Goal: Transaction & Acquisition: Purchase product/service

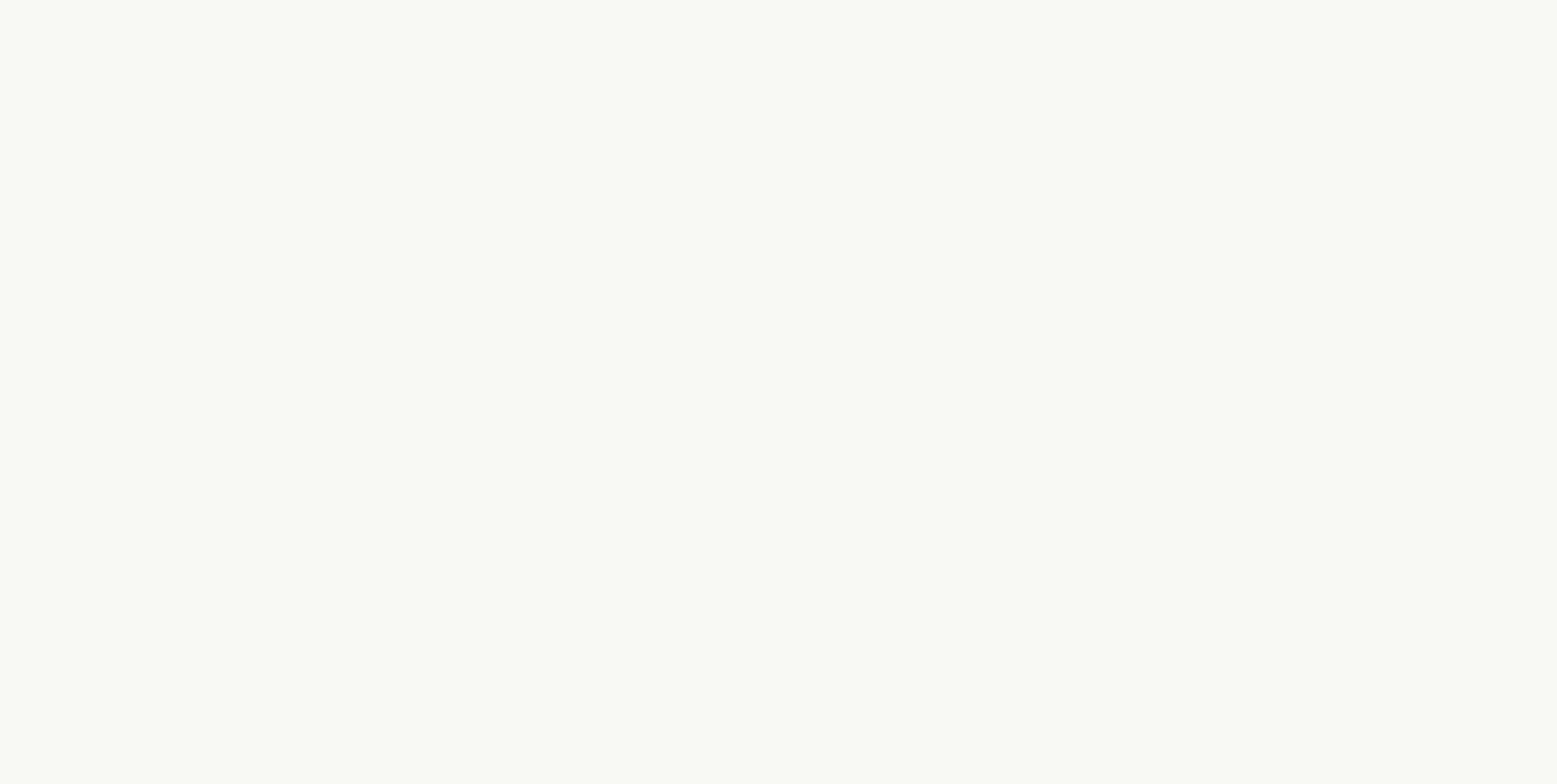
select select "FR"
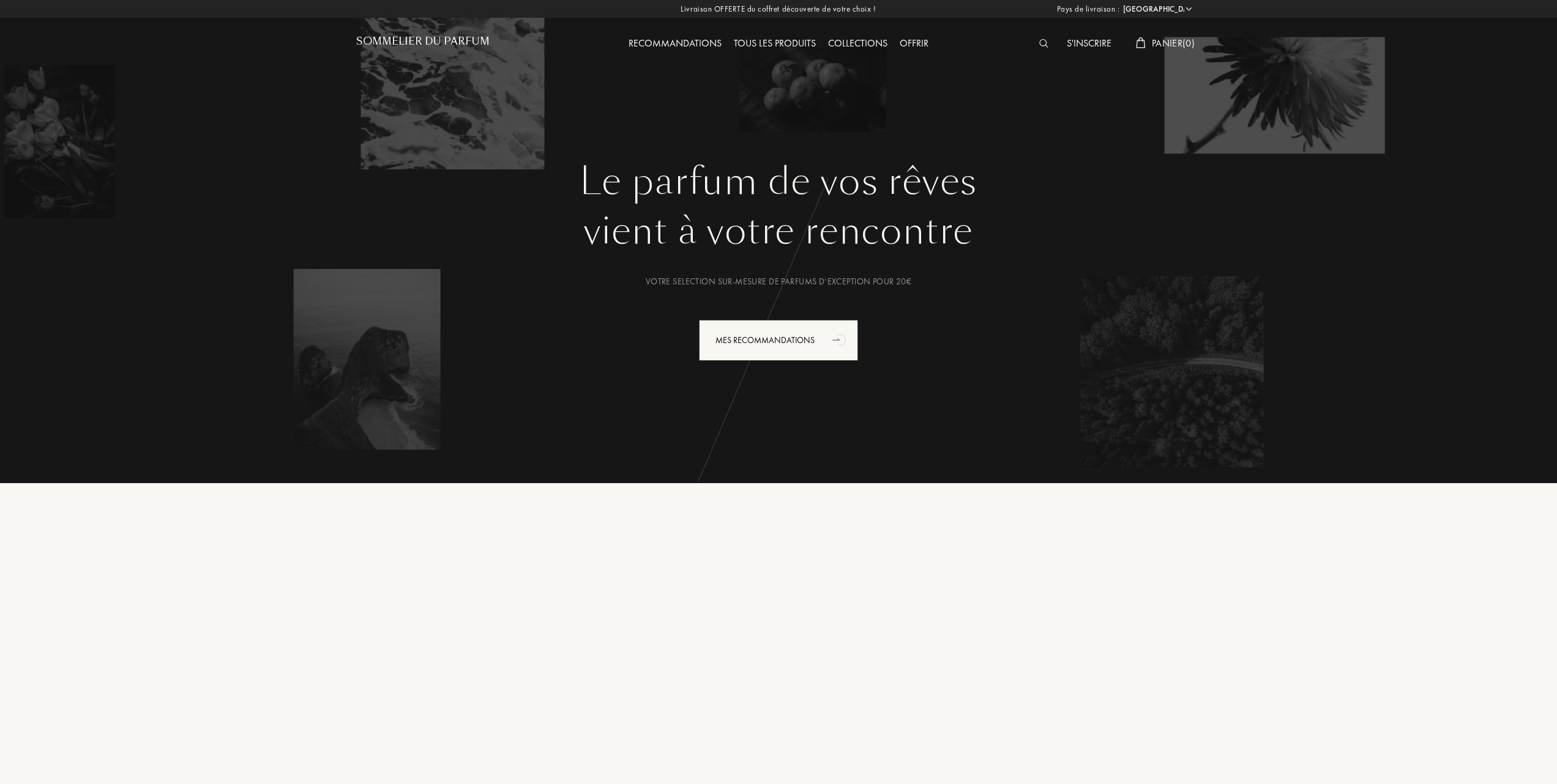
click at [770, 39] on div "Tous les produits" at bounding box center [774, 44] width 94 height 16
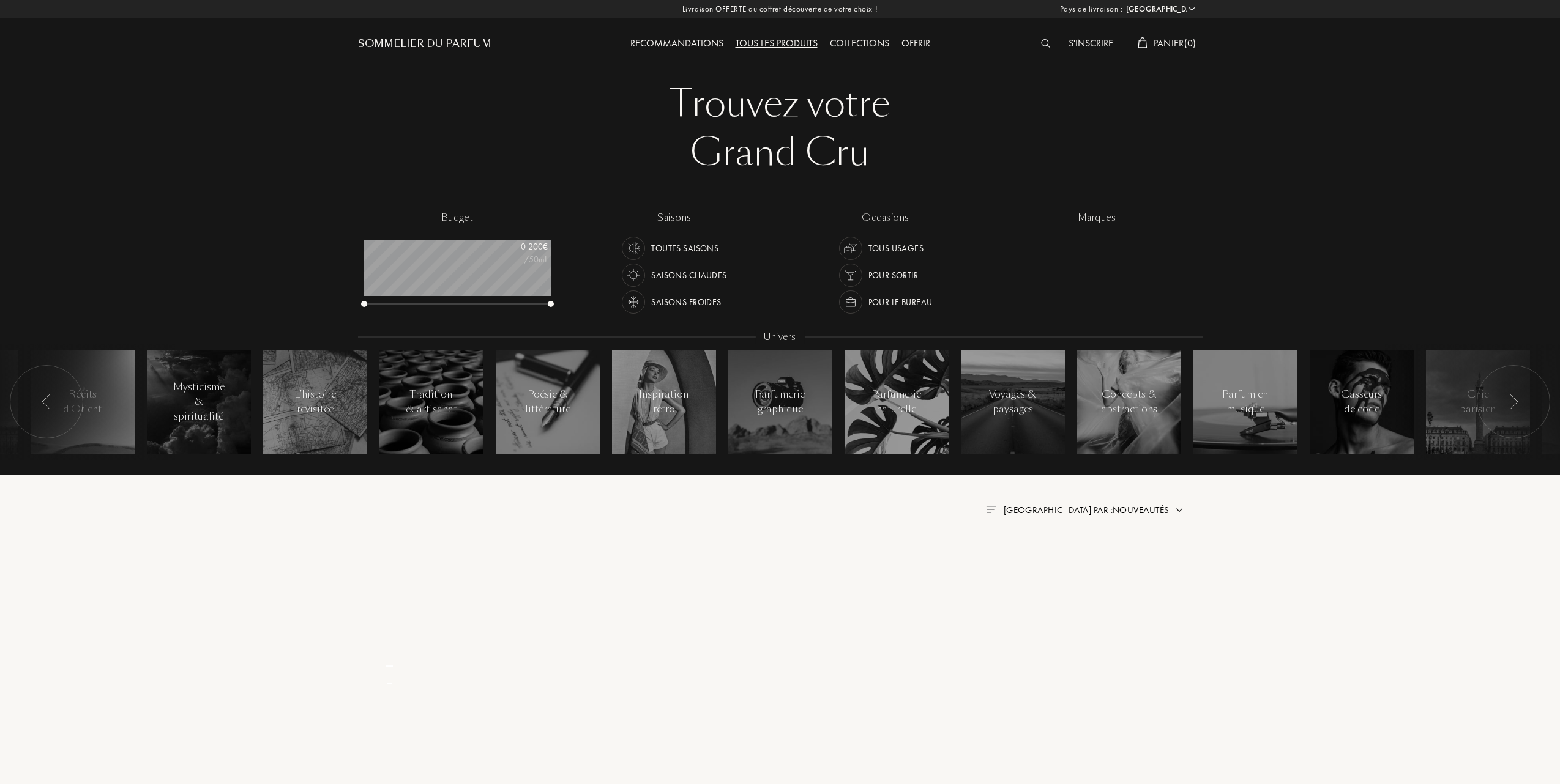
select select "FR"
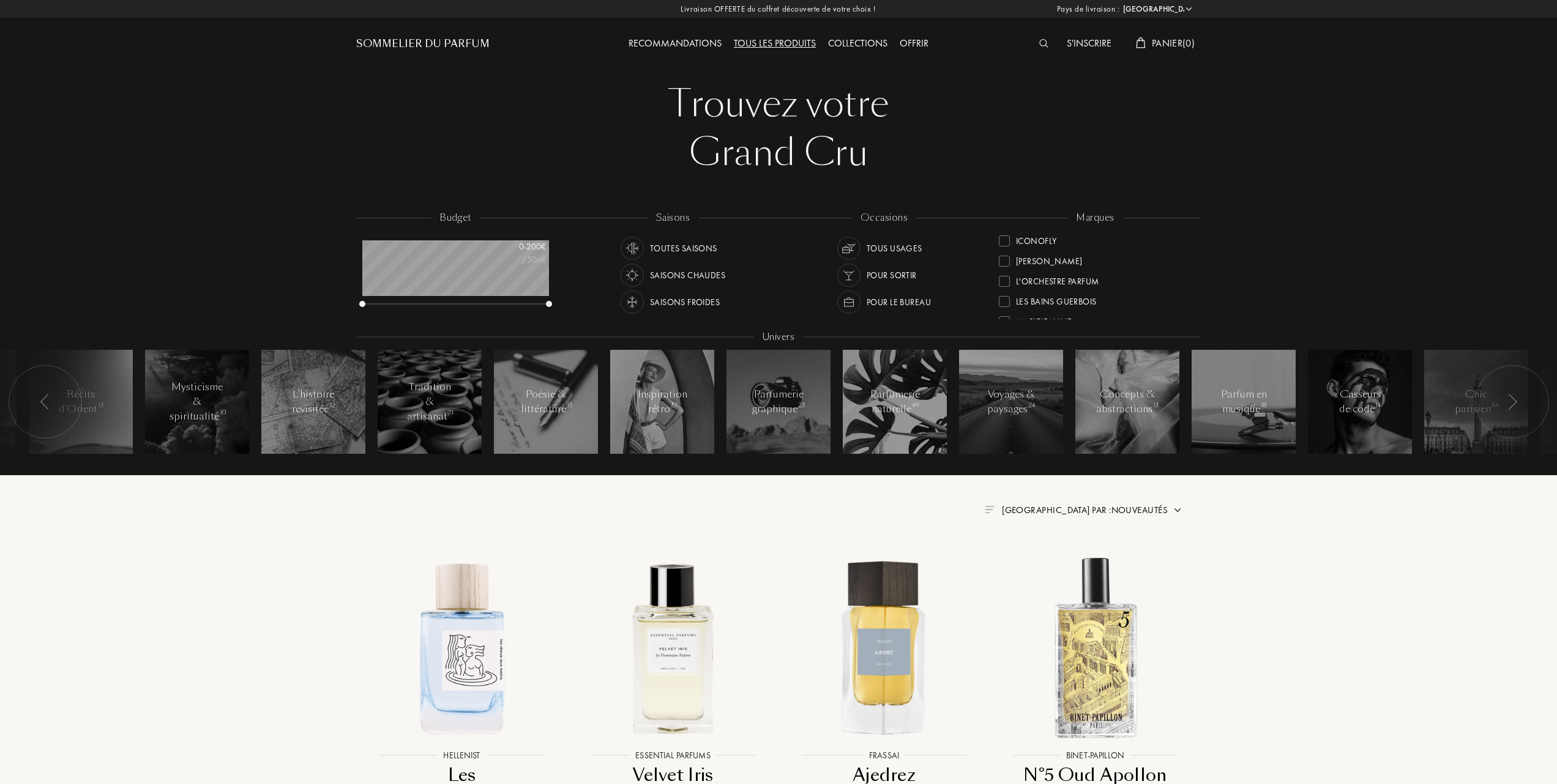
scroll to position [326, 0]
click at [1007, 255] on div at bounding box center [1004, 261] width 11 height 11
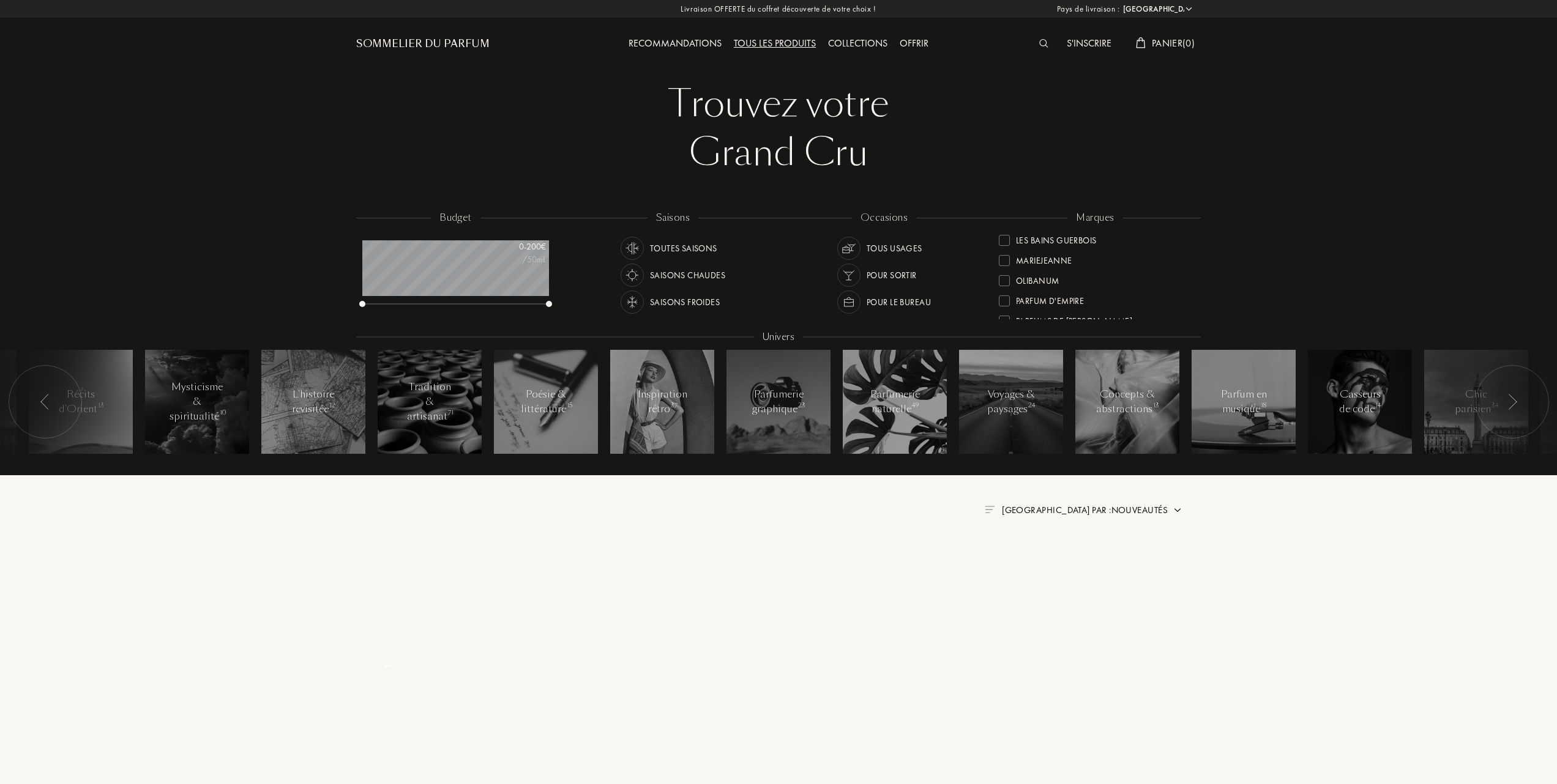
scroll to position [0, 0]
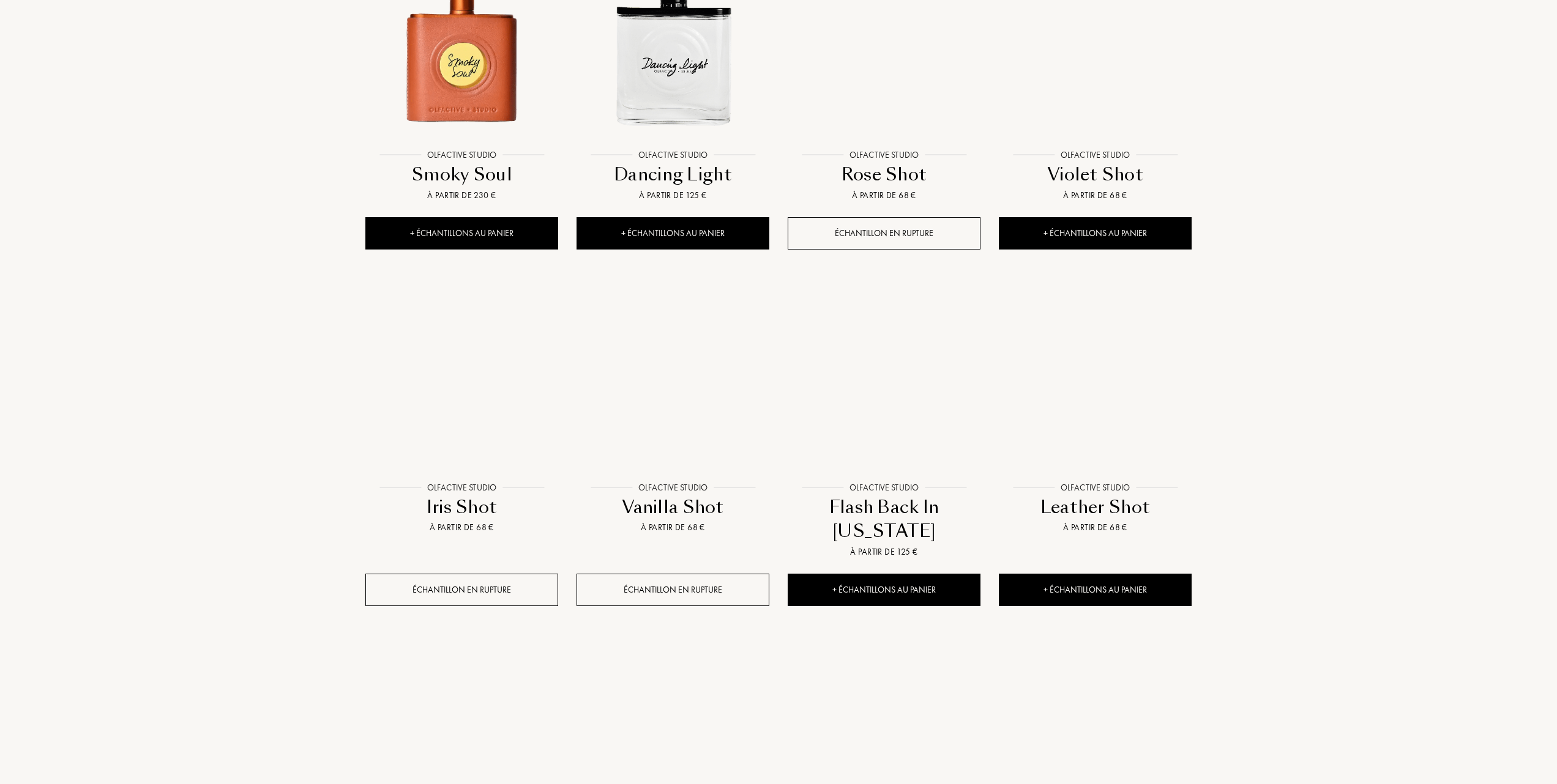
scroll to position [652, 0]
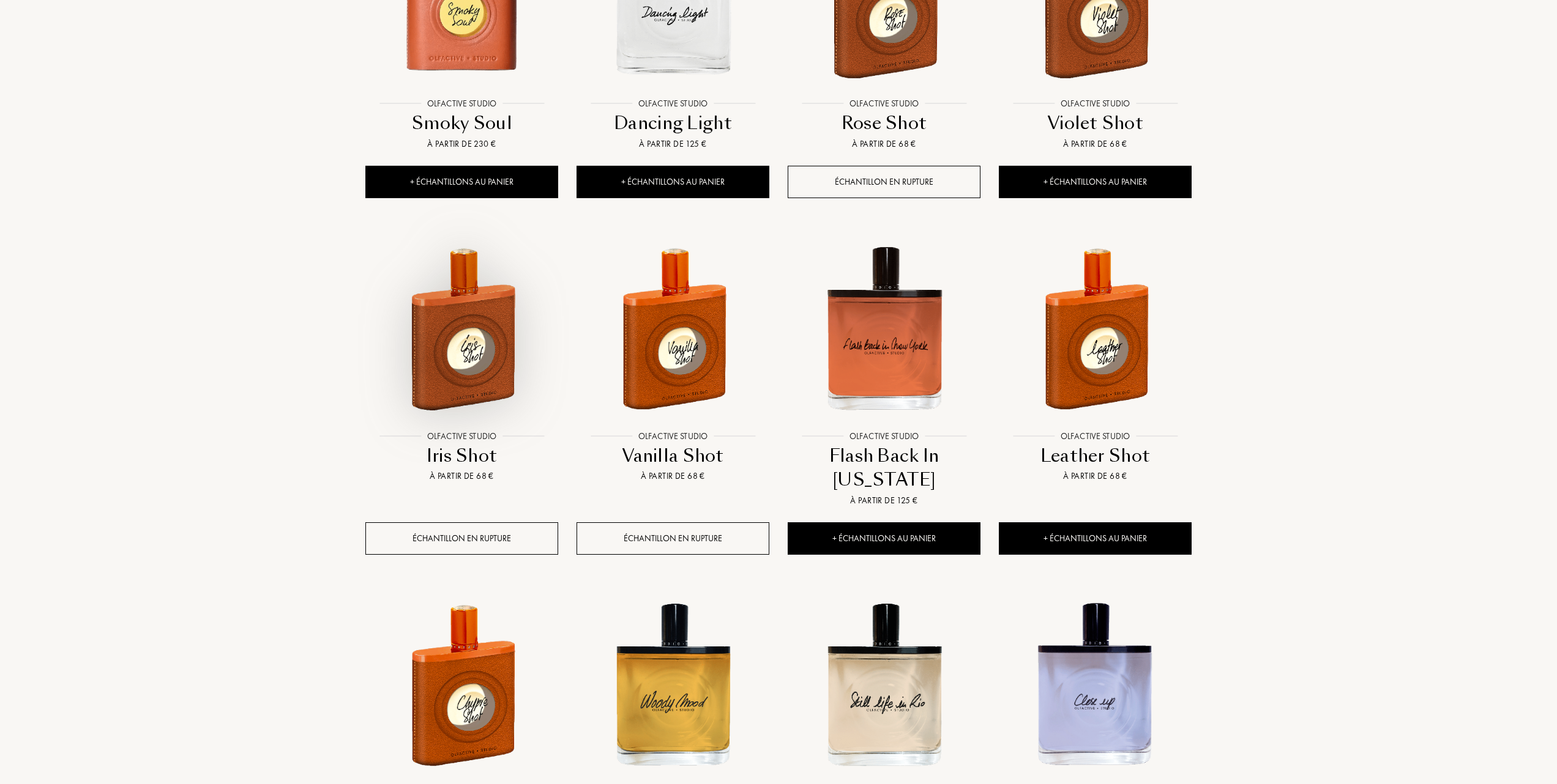
click at [422, 316] on img at bounding box center [462, 328] width 190 height 190
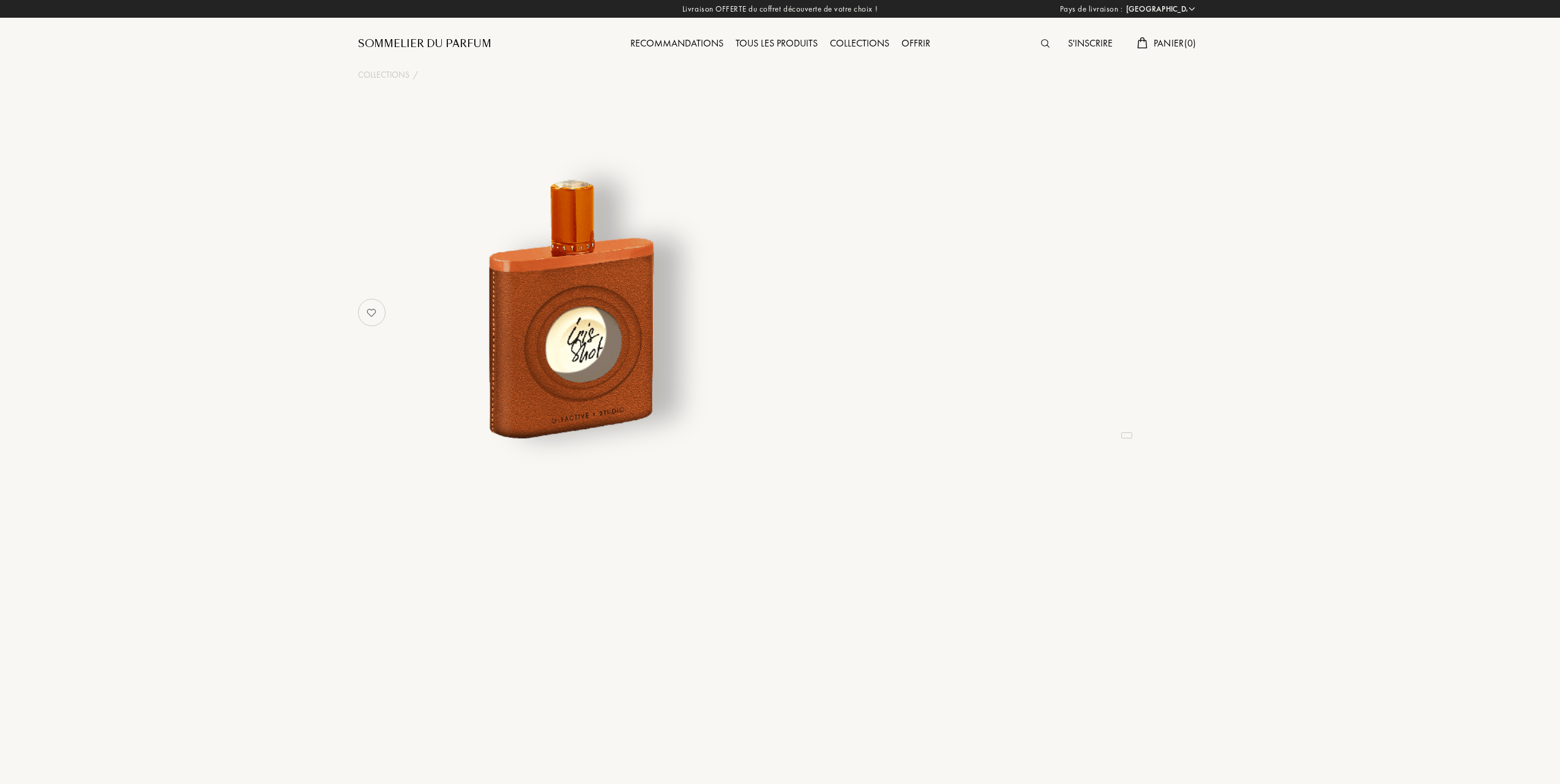
select select "FR"
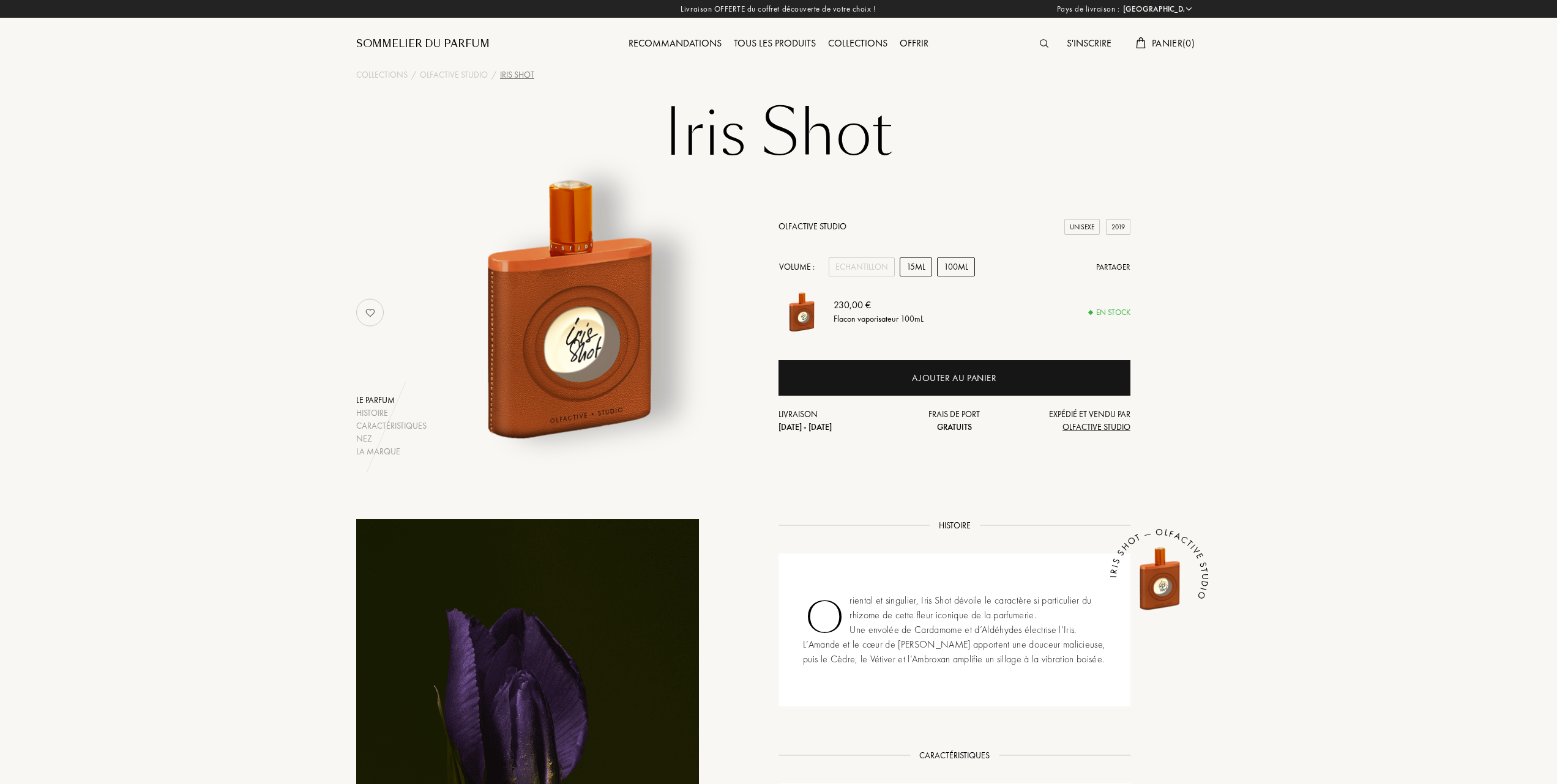
click at [918, 266] on div "15mL" at bounding box center [915, 267] width 33 height 19
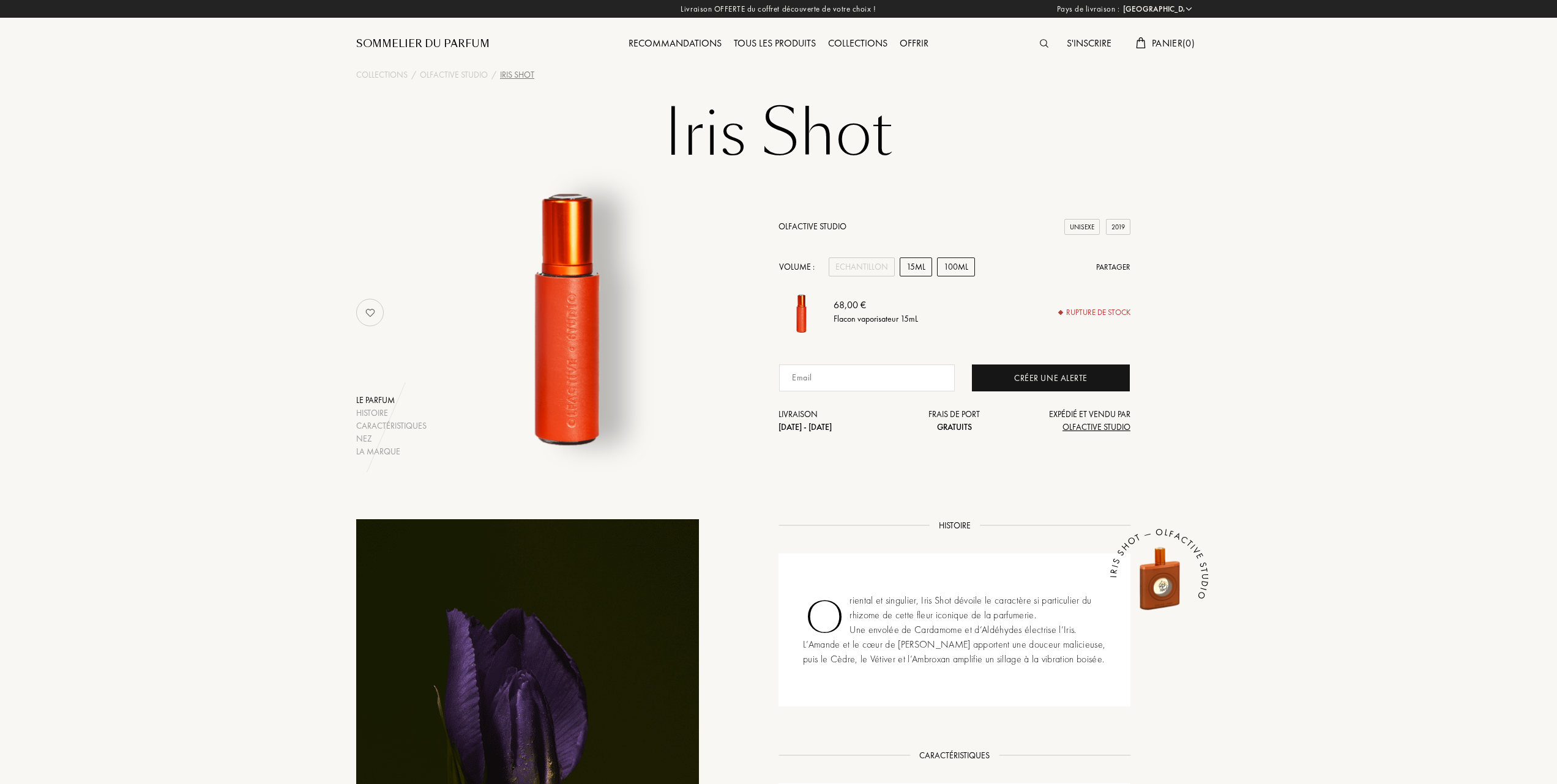
click at [967, 264] on div "100mL" at bounding box center [956, 267] width 38 height 19
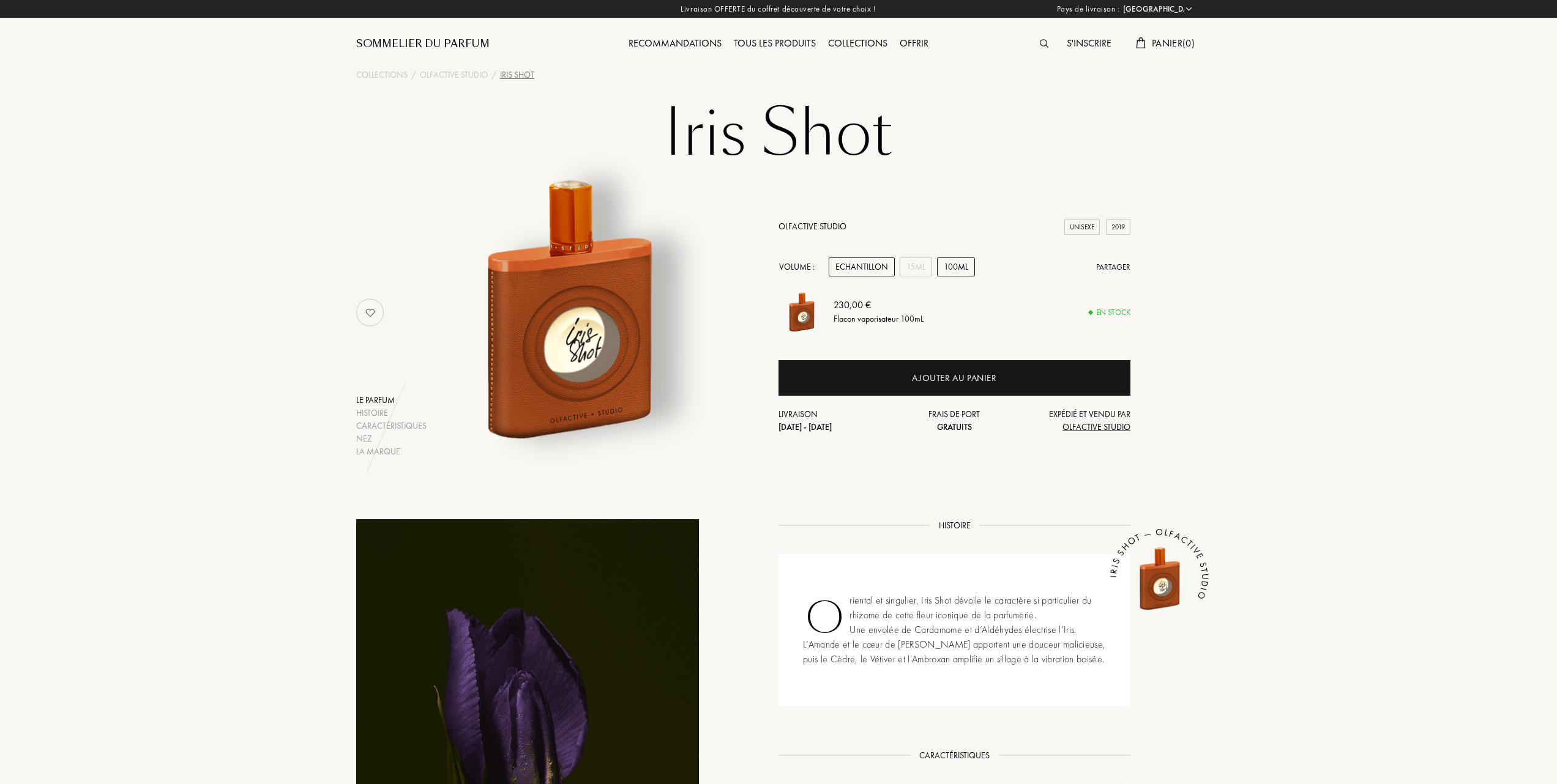
click at [852, 266] on div "Echantillon" at bounding box center [861, 267] width 66 height 19
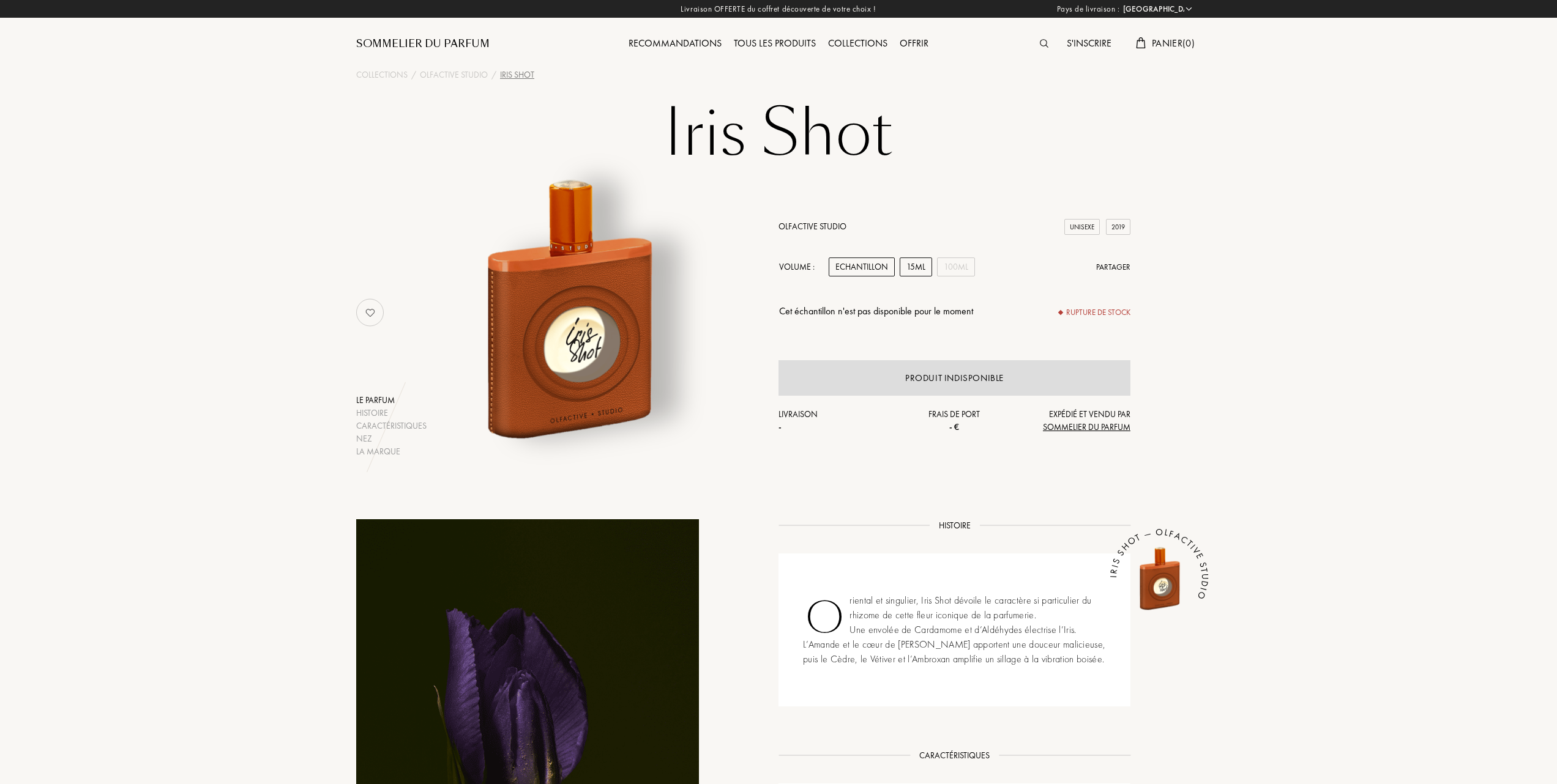
click at [915, 265] on div "15mL" at bounding box center [915, 267] width 33 height 19
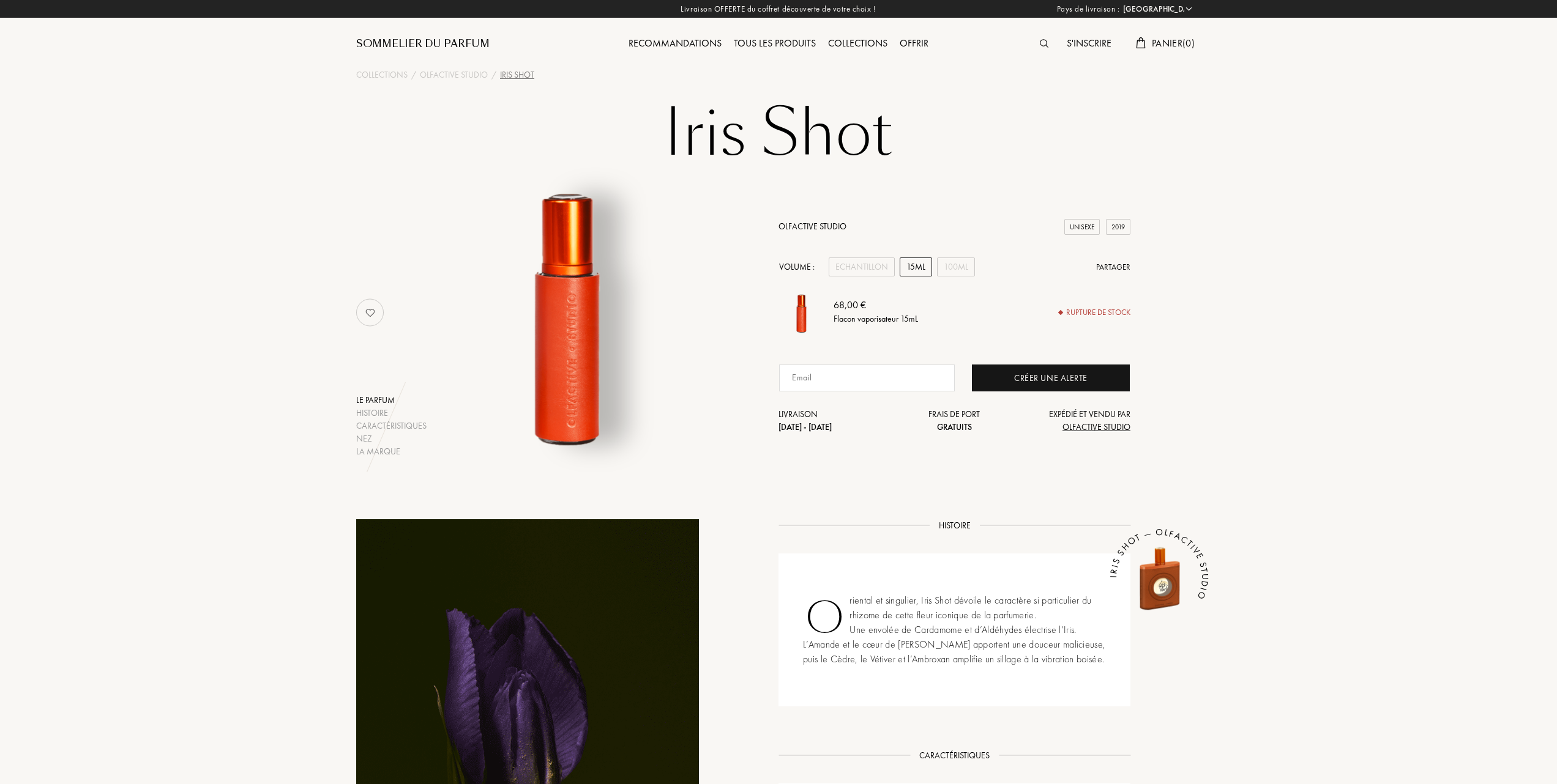
click at [803, 221] on link "Olfactive Studio" at bounding box center [812, 227] width 68 height 11
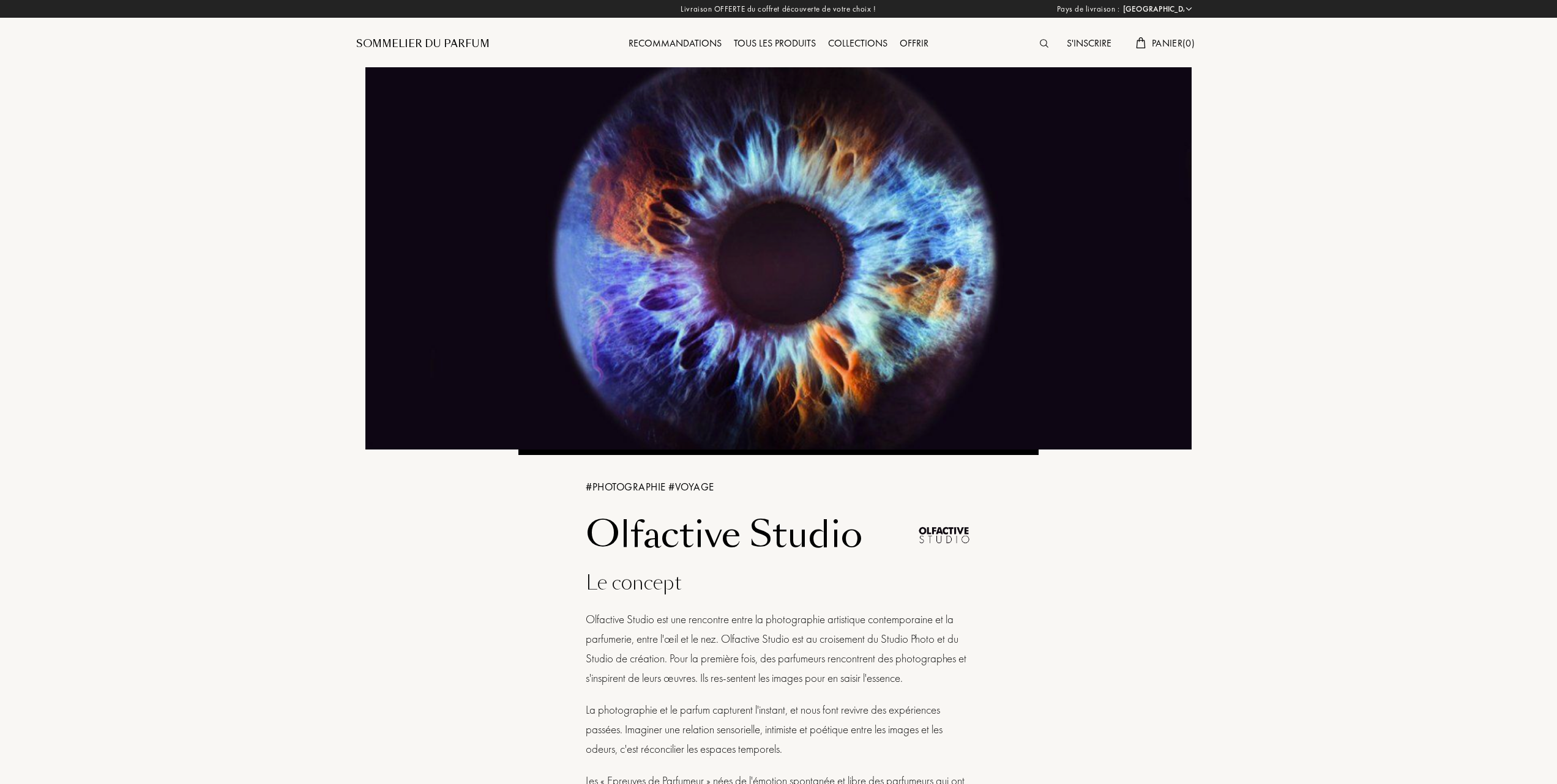
select select "FR"
click at [770, 40] on div "Tous les produits" at bounding box center [774, 44] width 94 height 16
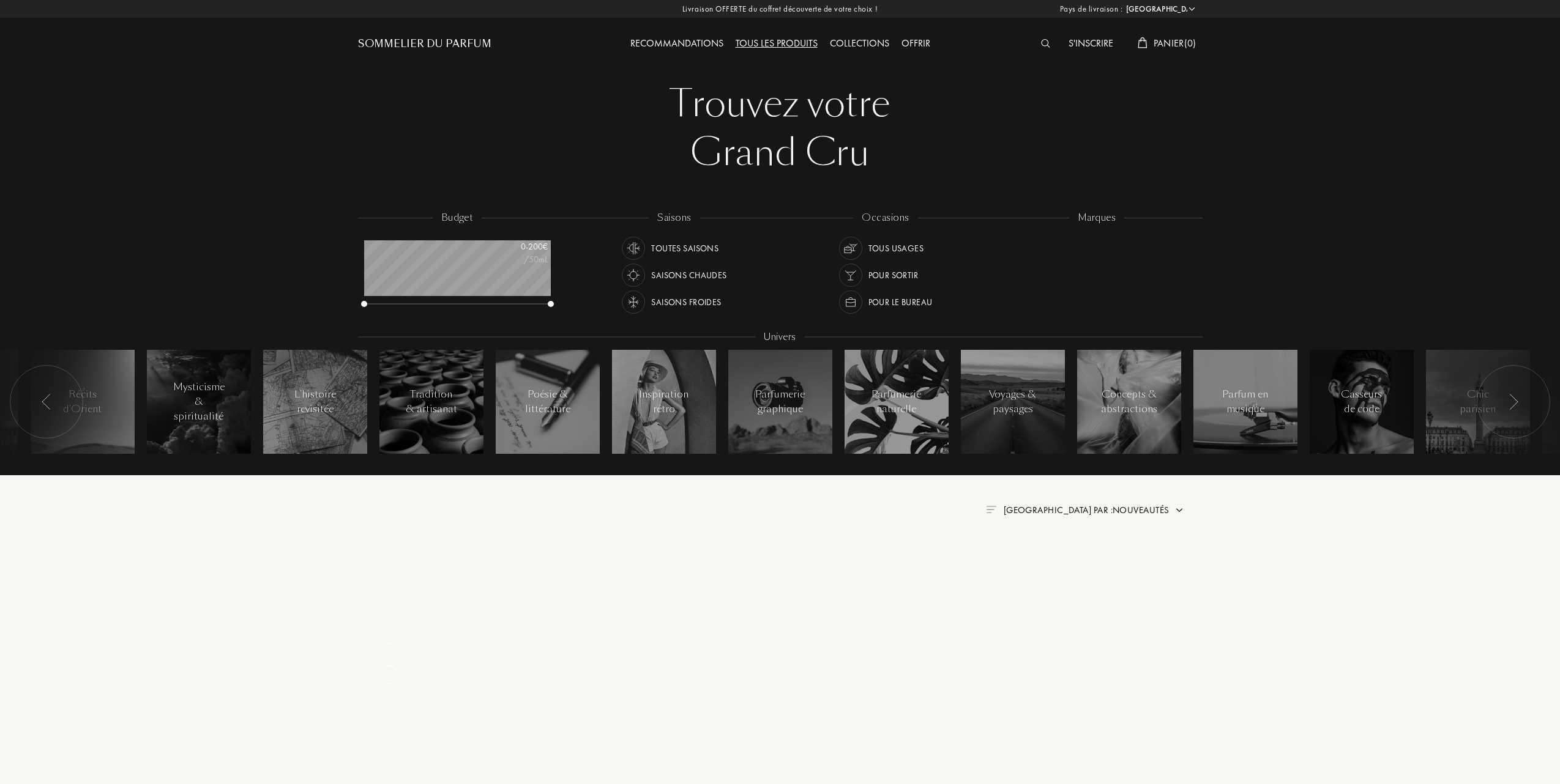
select select "FR"
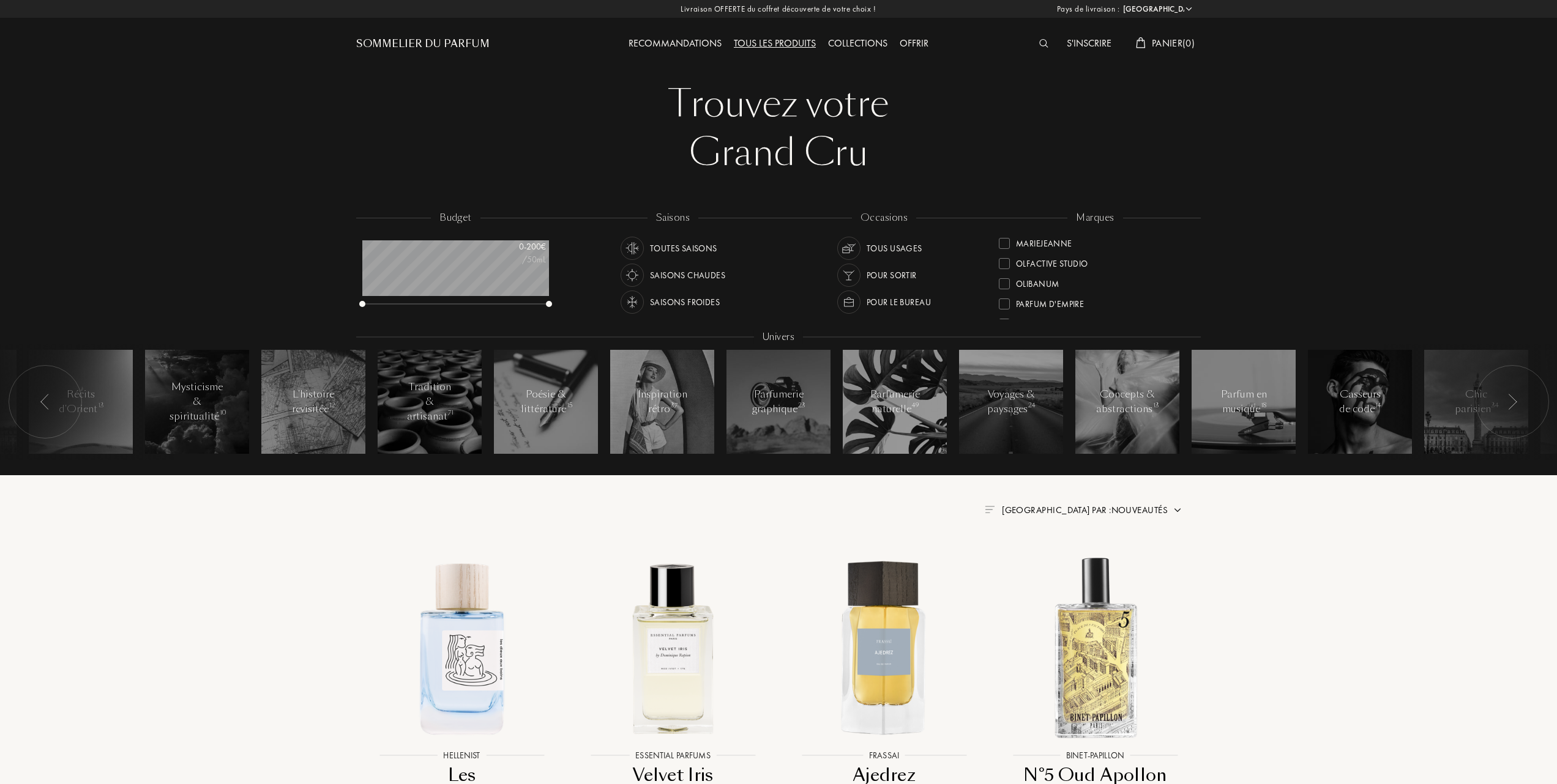
scroll to position [326, 0]
click at [1000, 257] on div at bounding box center [1004, 261] width 11 height 11
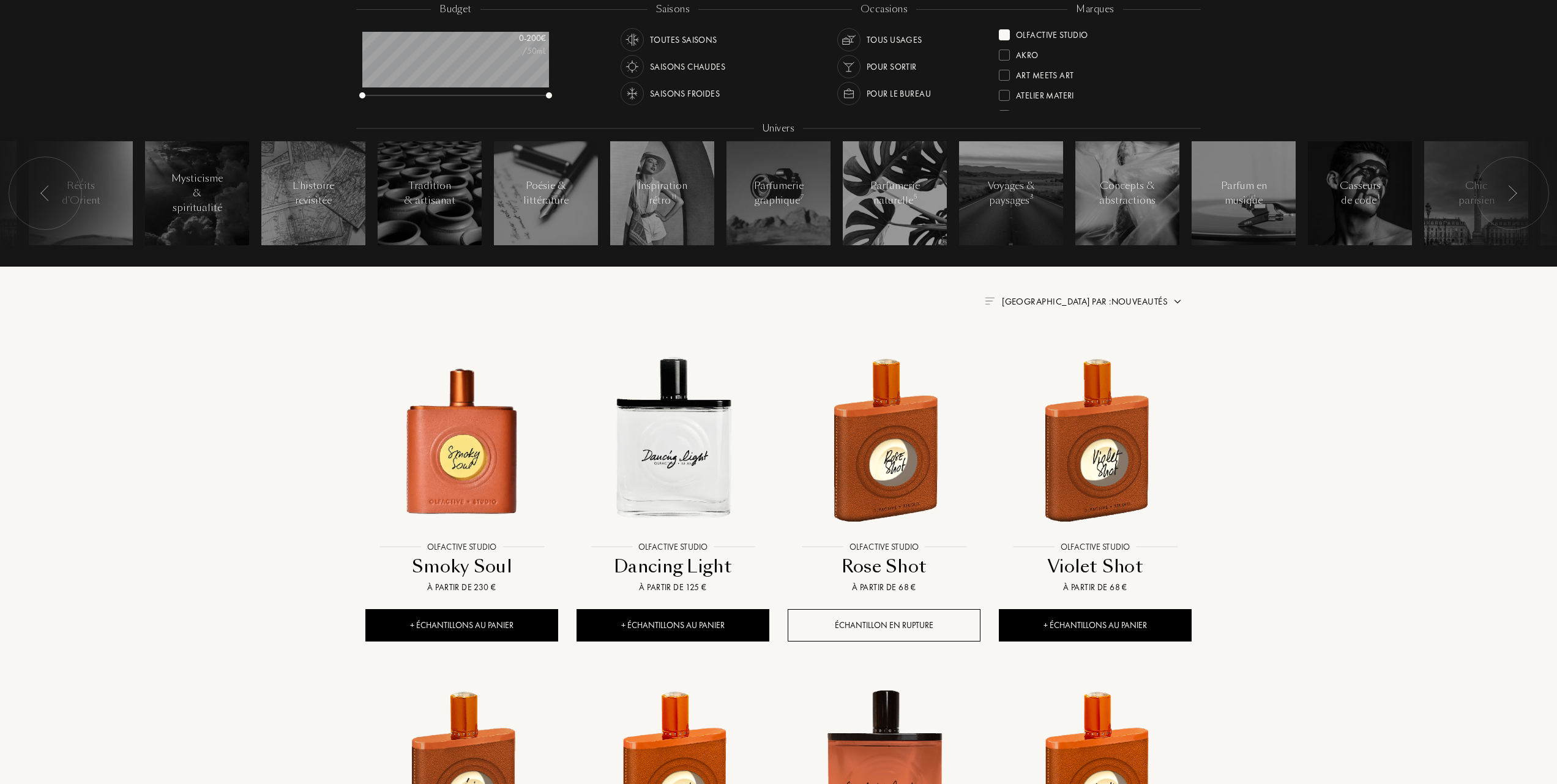
scroll to position [245, 0]
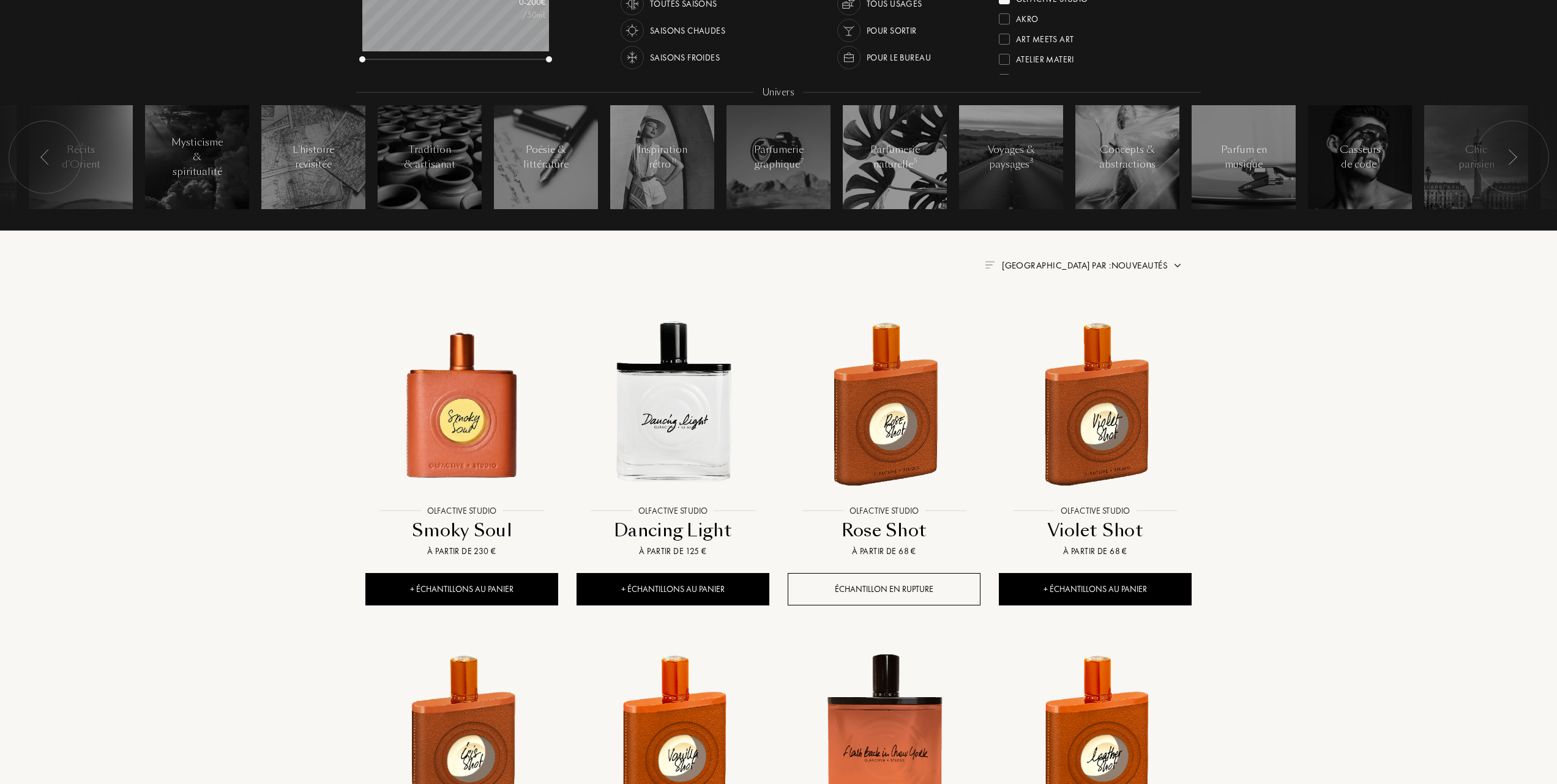
click at [1176, 262] on img at bounding box center [1177, 266] width 10 height 10
click at [1054, 317] on div at bounding box center [1055, 319] width 9 height 9
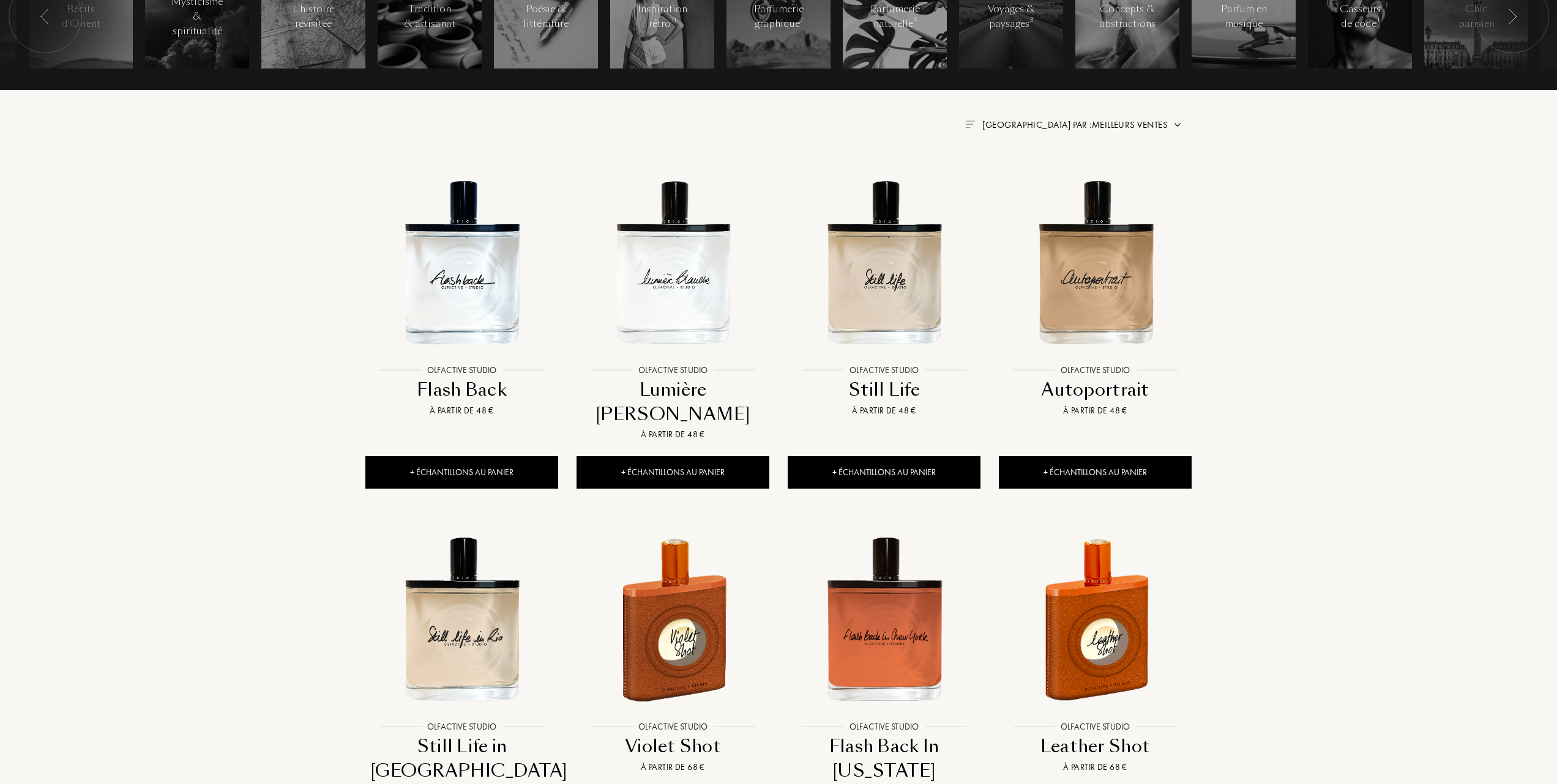
scroll to position [407, 0]
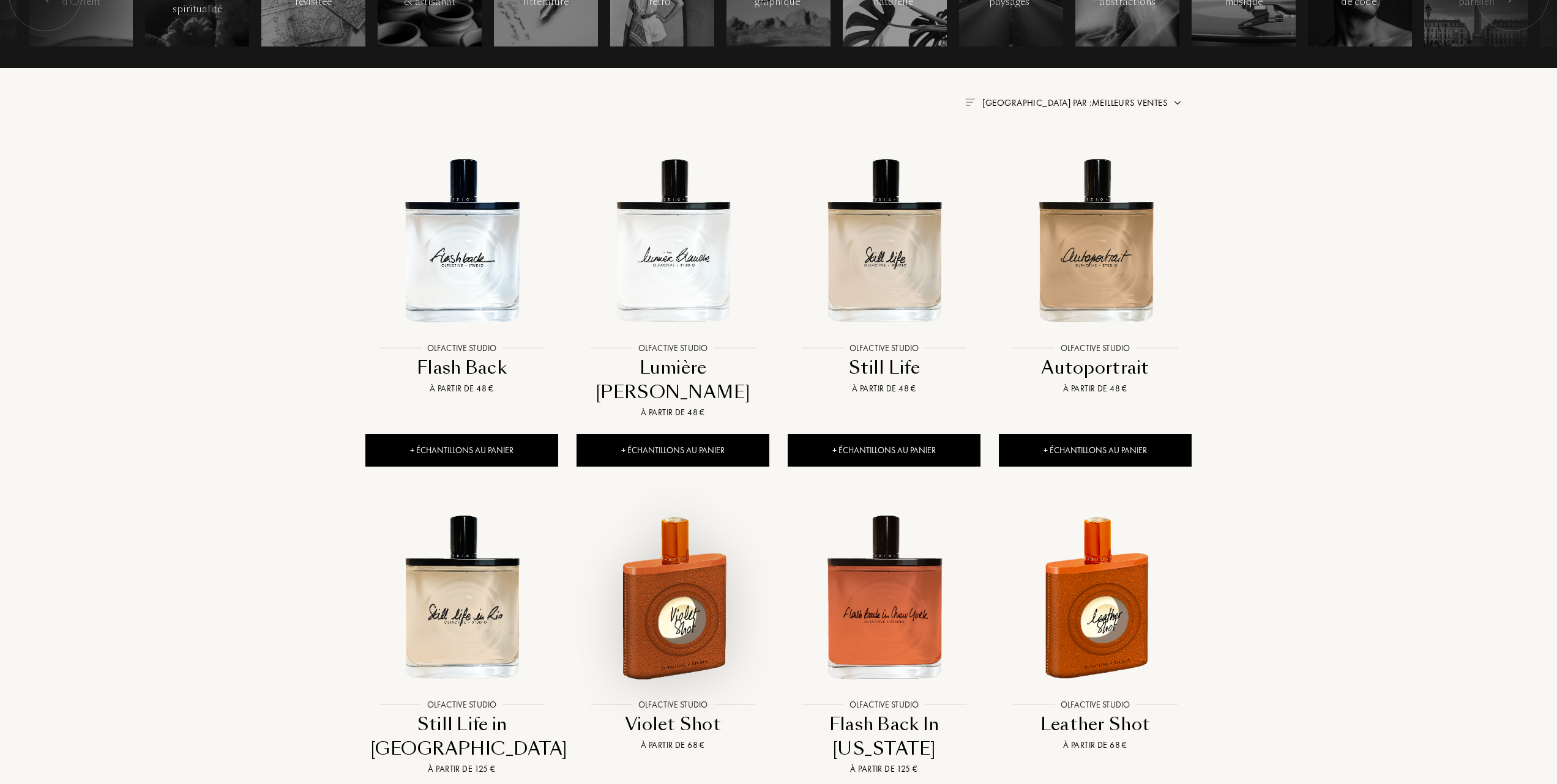
click at [672, 599] on img at bounding box center [673, 597] width 190 height 190
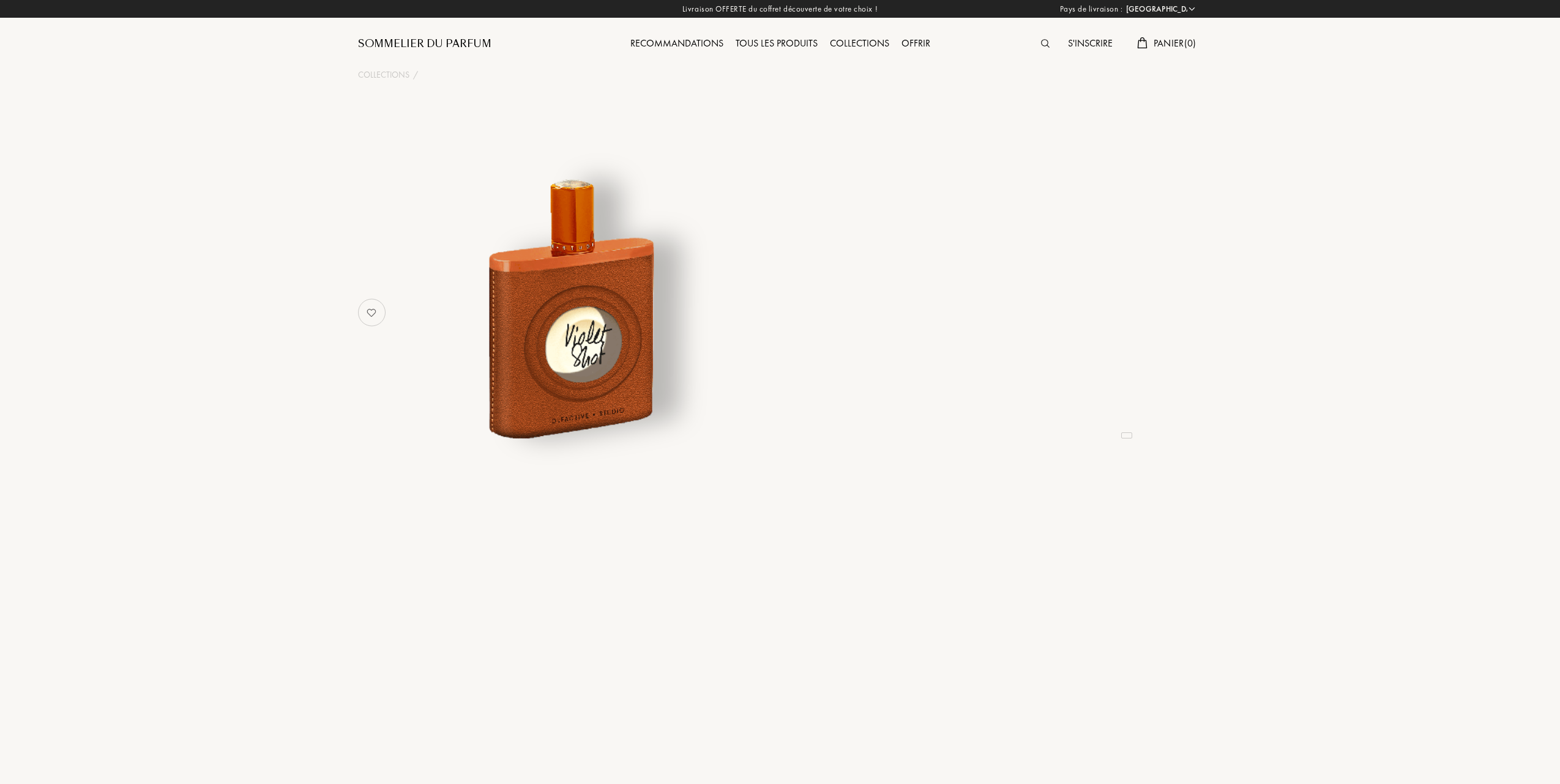
select select "FR"
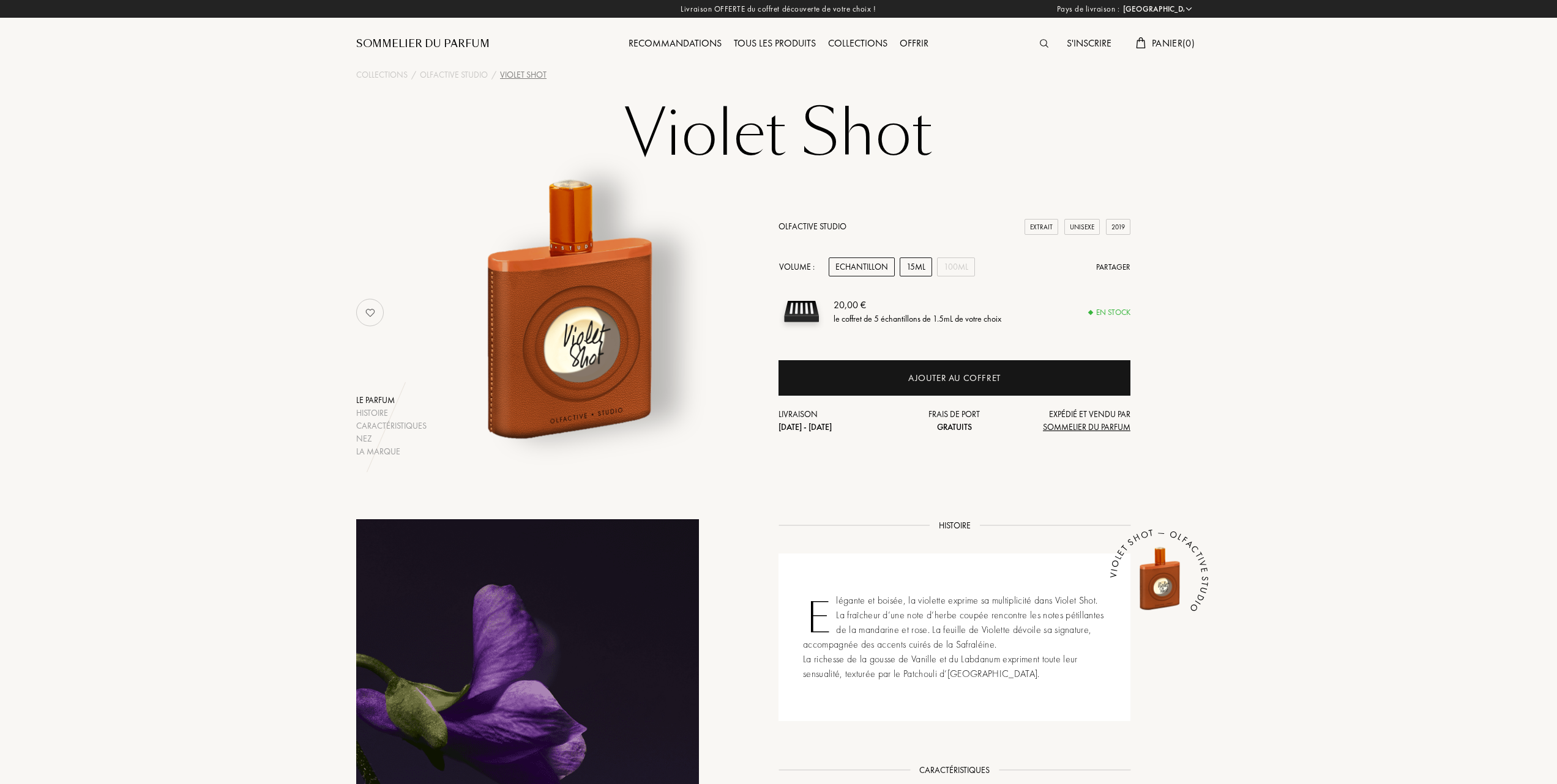
click at [926, 263] on div "15mL" at bounding box center [915, 267] width 33 height 19
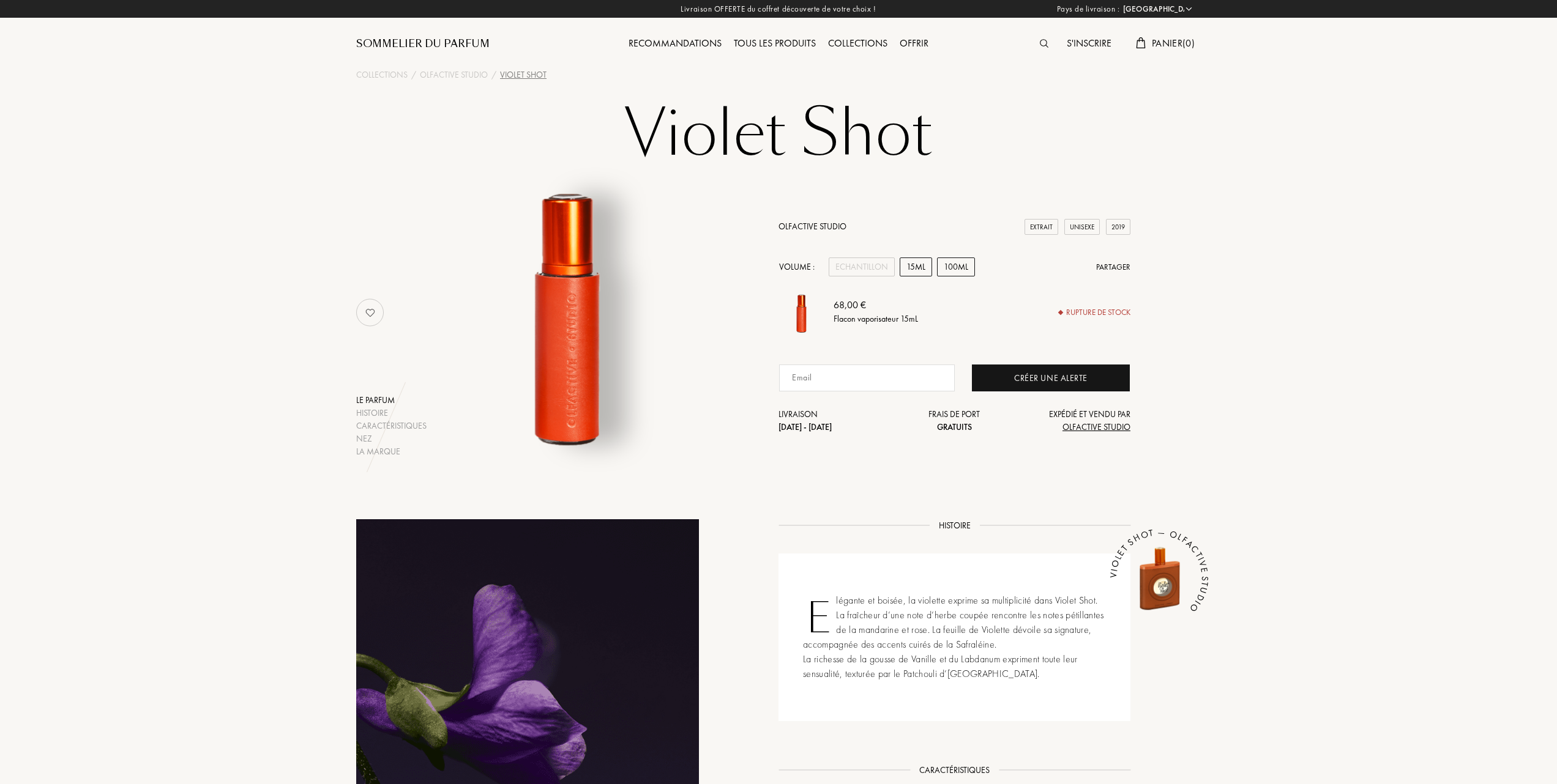
click at [957, 269] on div "100mL" at bounding box center [956, 267] width 38 height 19
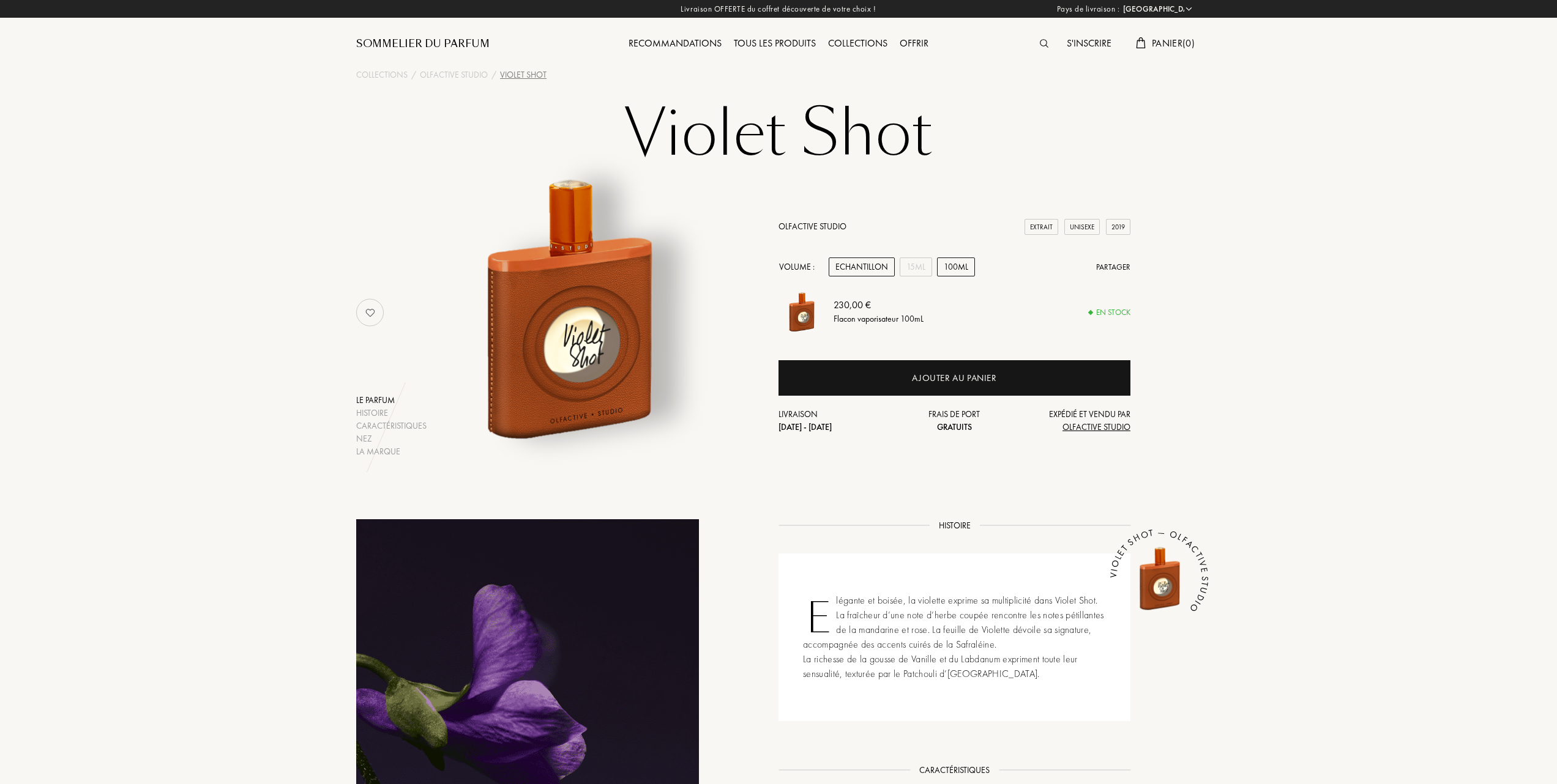
click at [870, 267] on div "Echantillon" at bounding box center [861, 267] width 66 height 19
click at [911, 265] on div "15mL" at bounding box center [915, 267] width 33 height 19
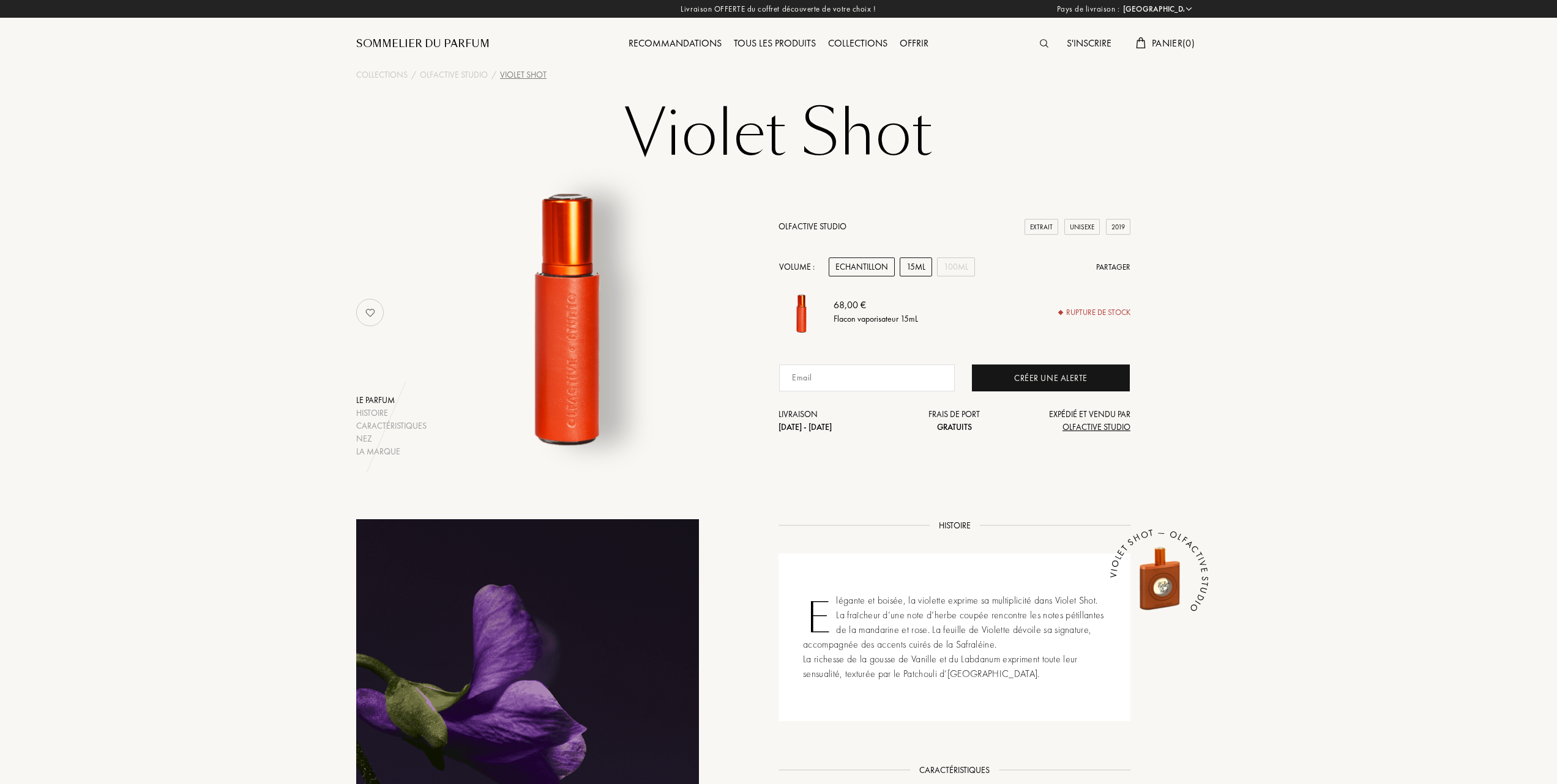
click at [862, 267] on div "Echantillon" at bounding box center [861, 267] width 66 height 19
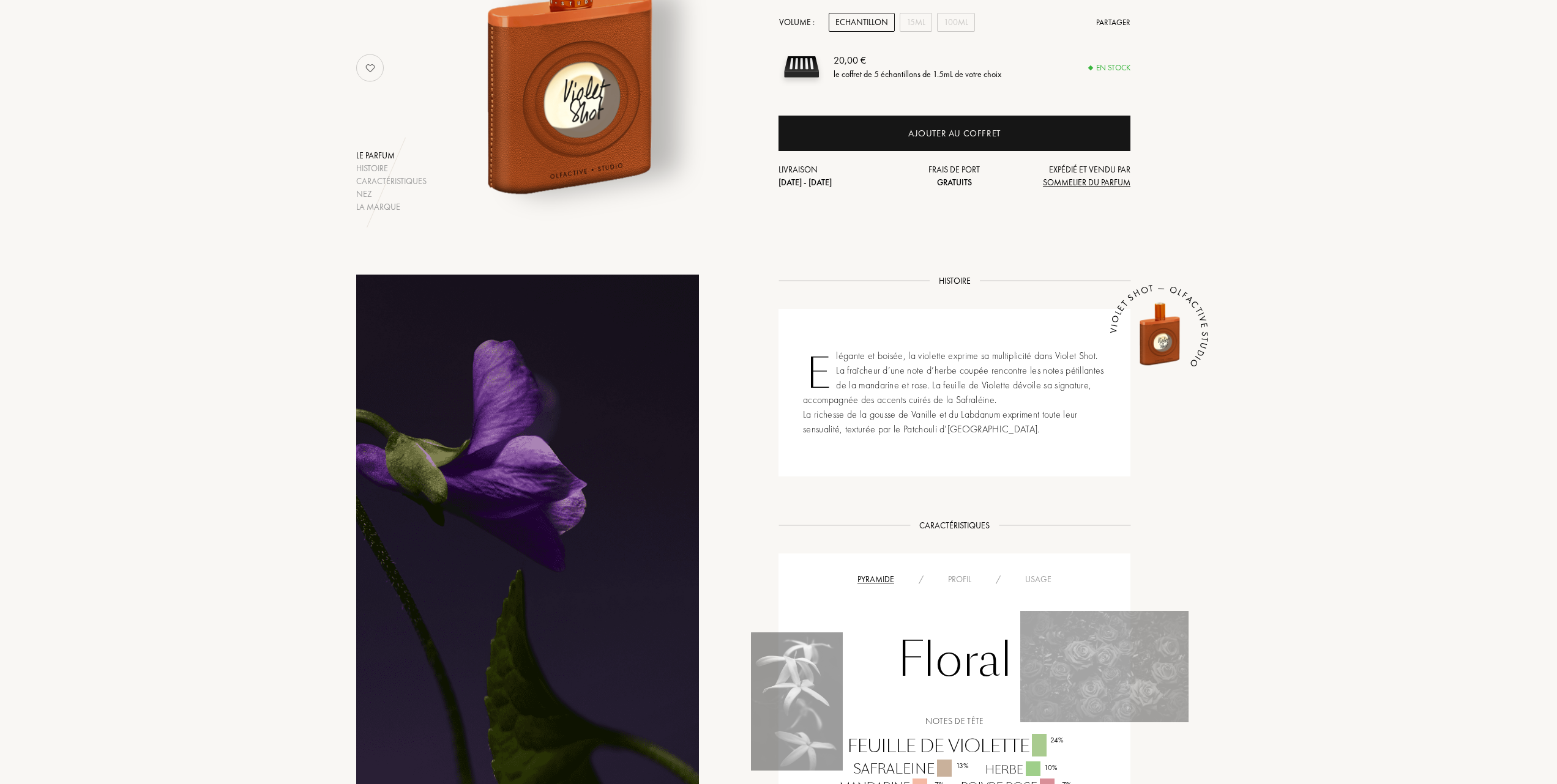
scroll to position [82, 0]
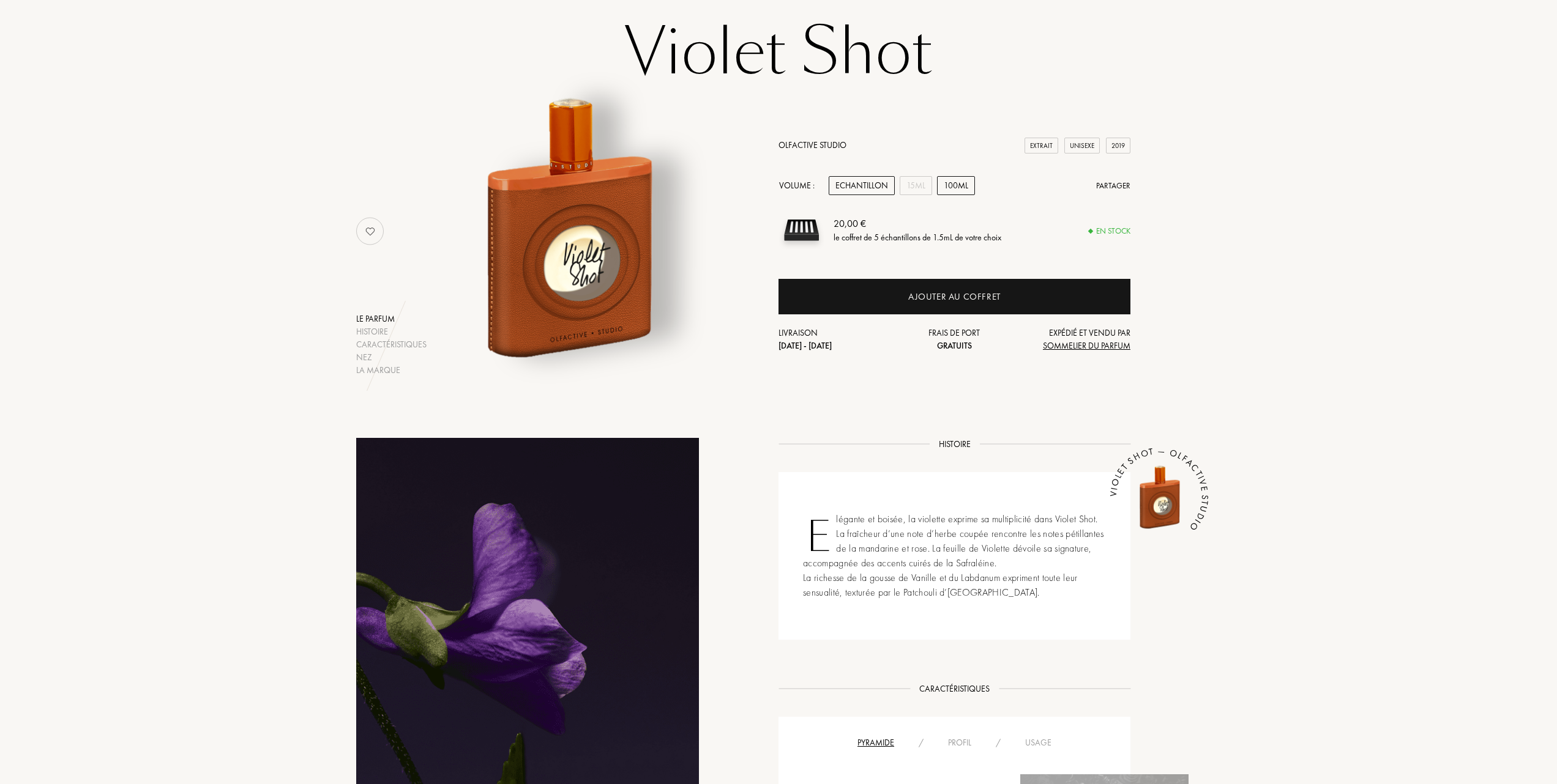
click at [973, 182] on div "100mL" at bounding box center [956, 185] width 38 height 19
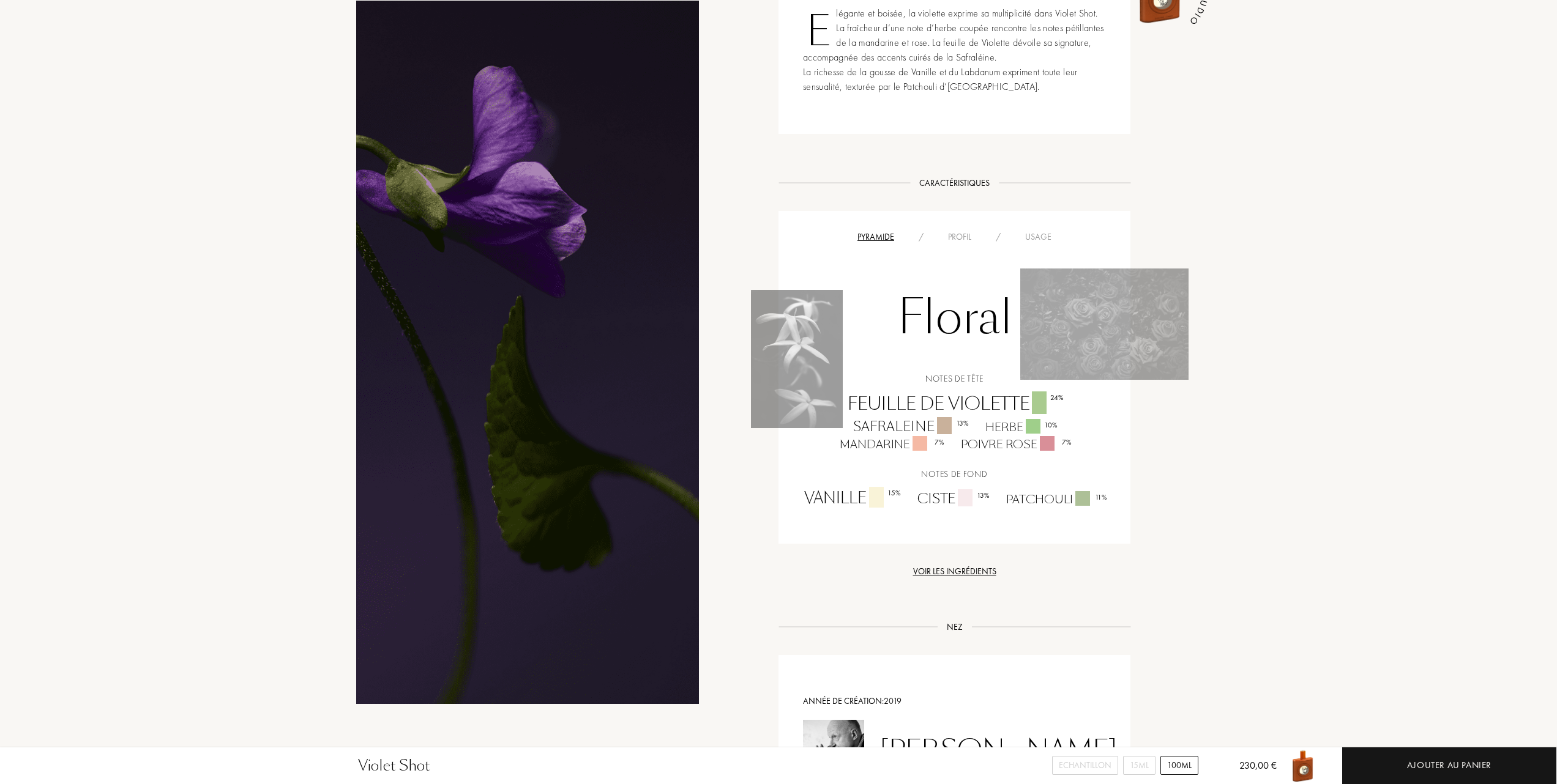
scroll to position [489, 0]
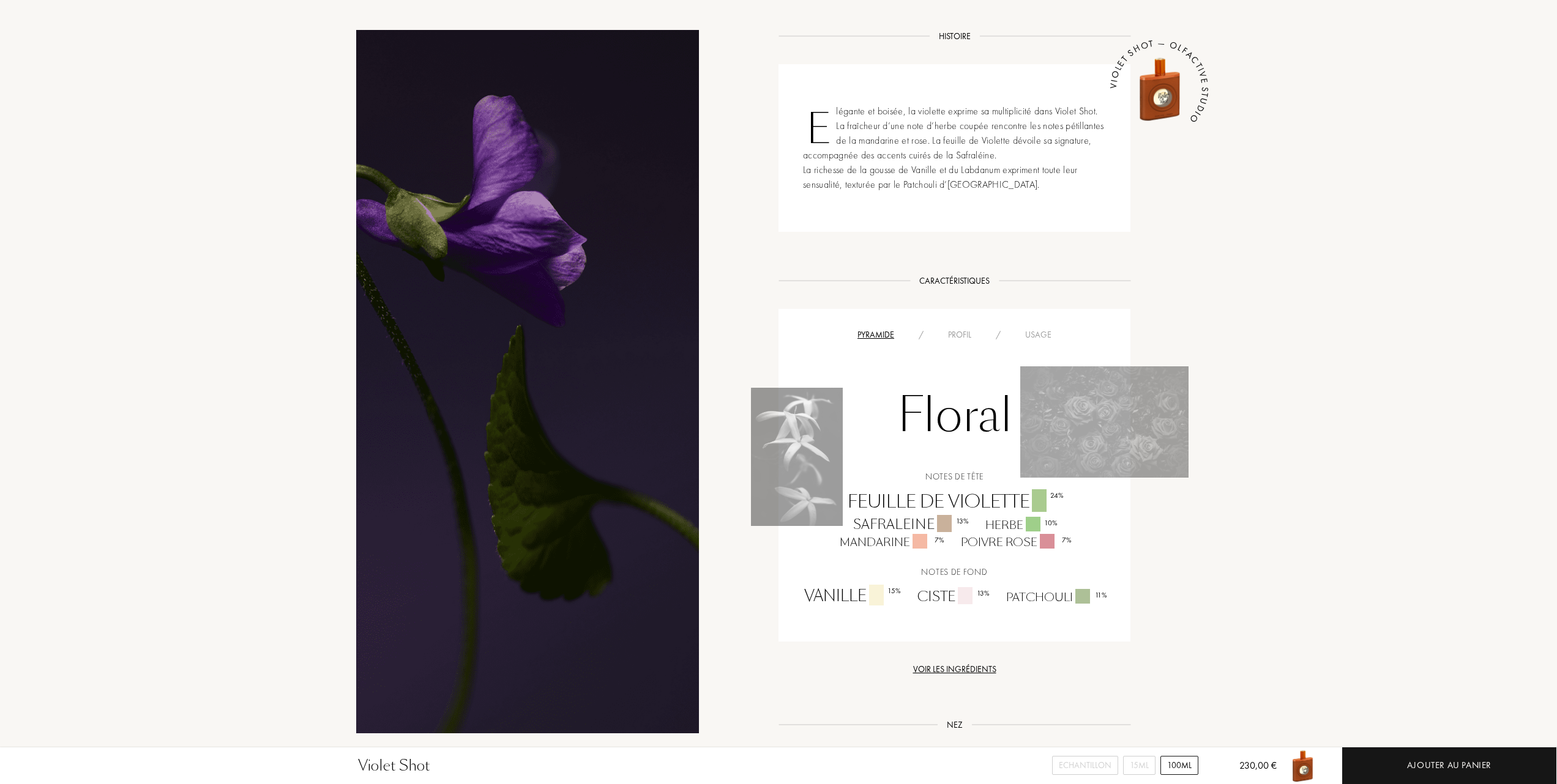
click at [955, 334] on div "Profil" at bounding box center [960, 335] width 48 height 13
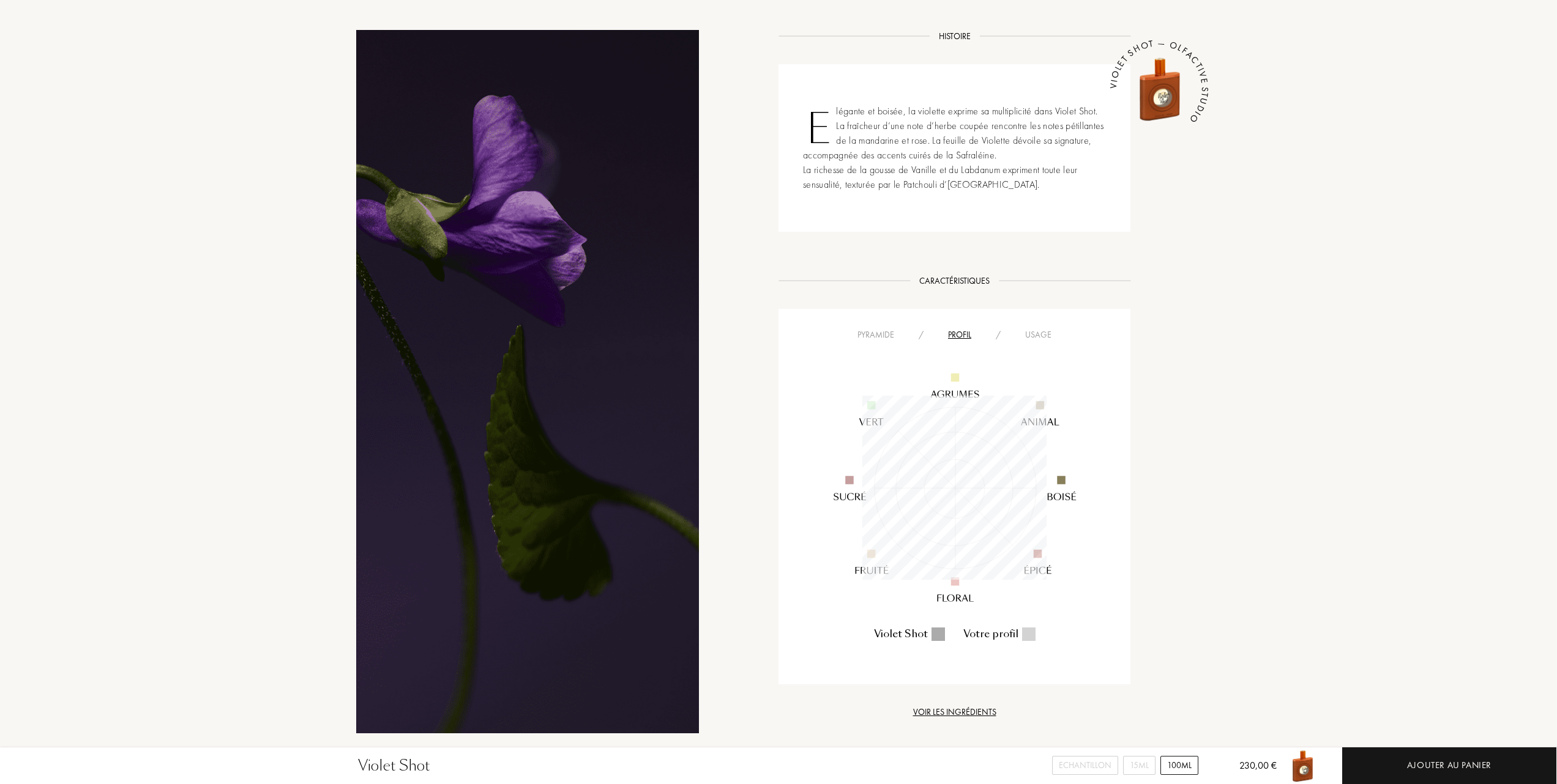
scroll to position [184, 184]
click at [955, 334] on div "Profil" at bounding box center [960, 335] width 48 height 13
click at [1034, 334] on div "Usage" at bounding box center [1038, 335] width 51 height 13
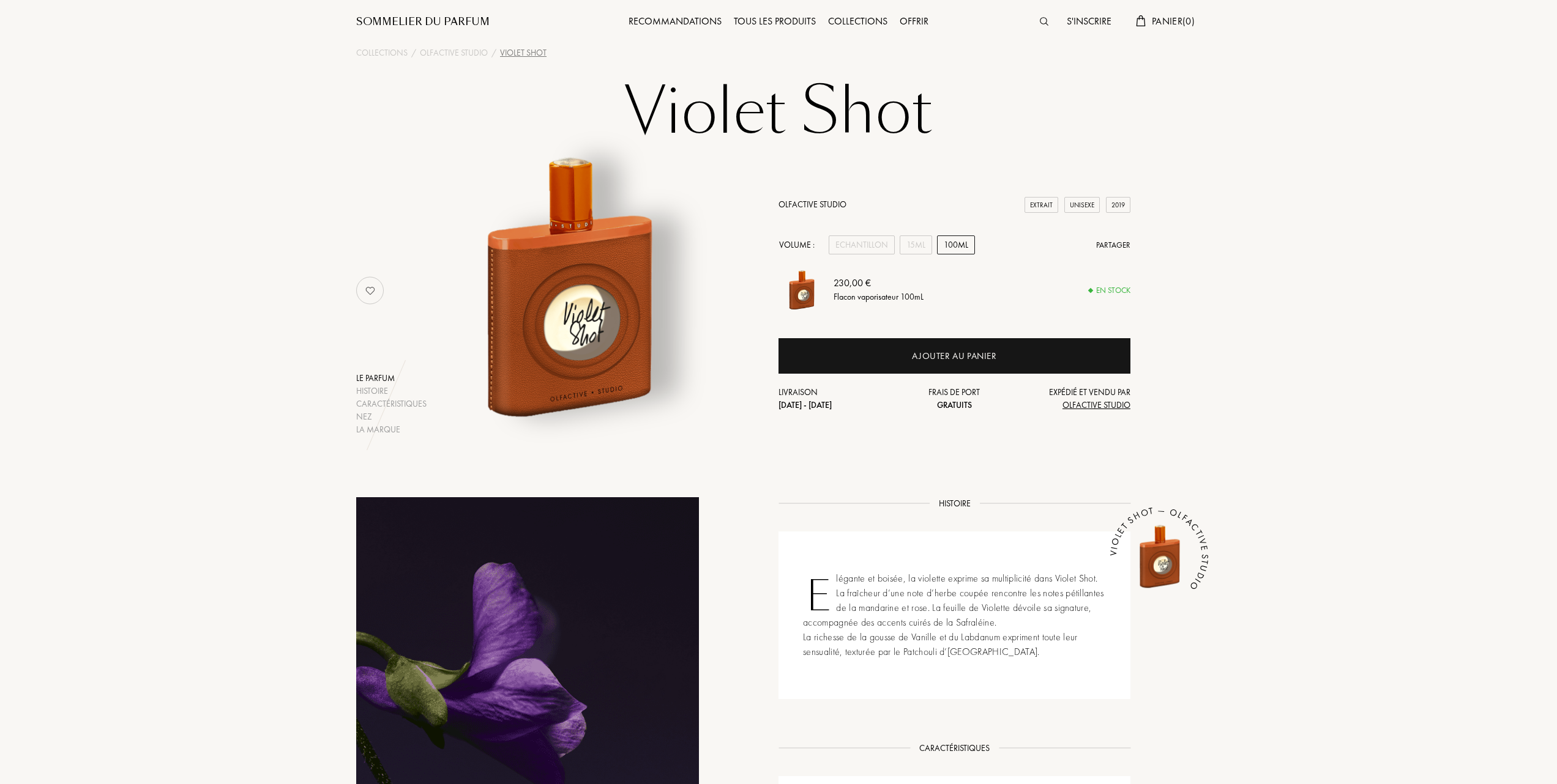
scroll to position [0, 0]
